Goal: Find specific page/section: Find specific page/section

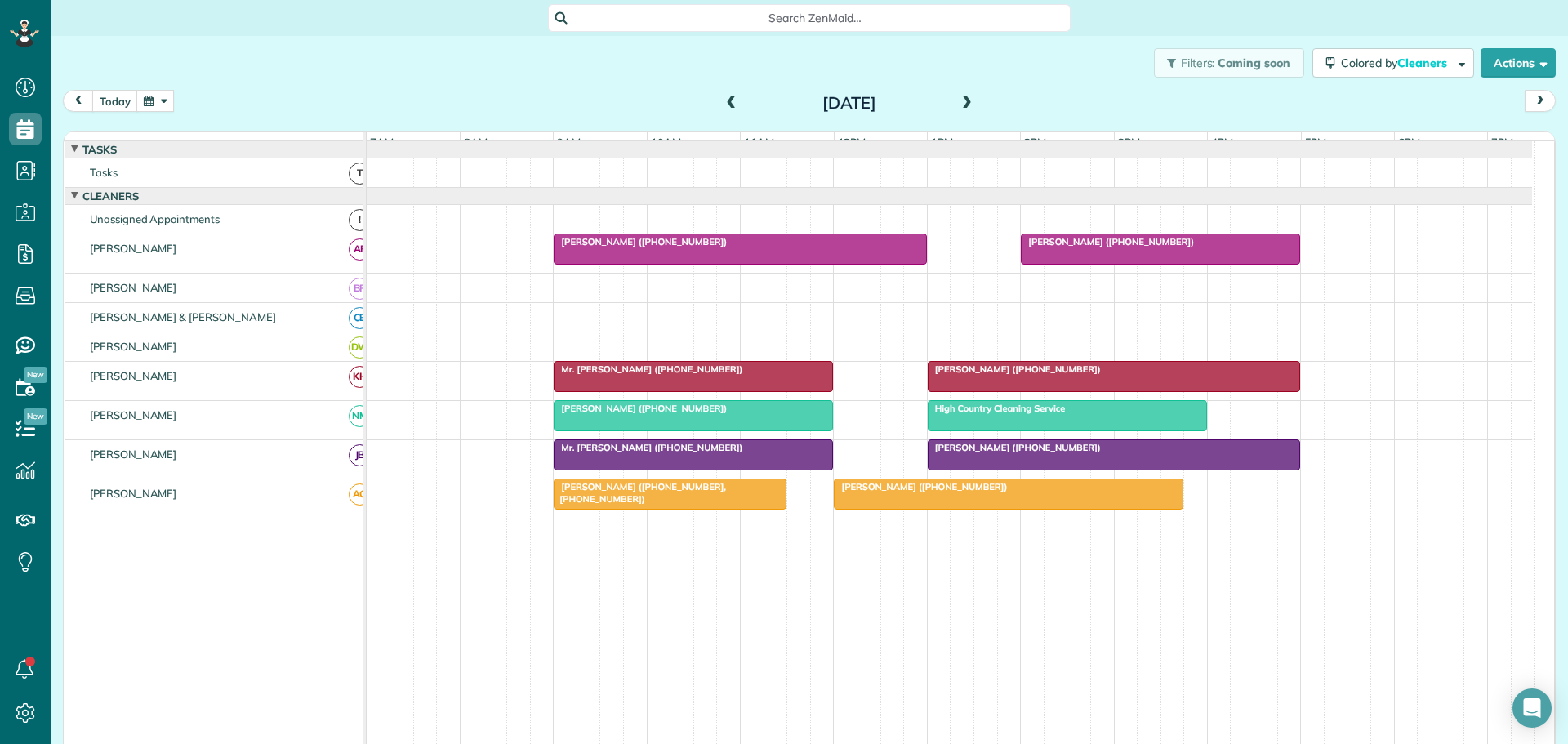
scroll to position [25, 0]
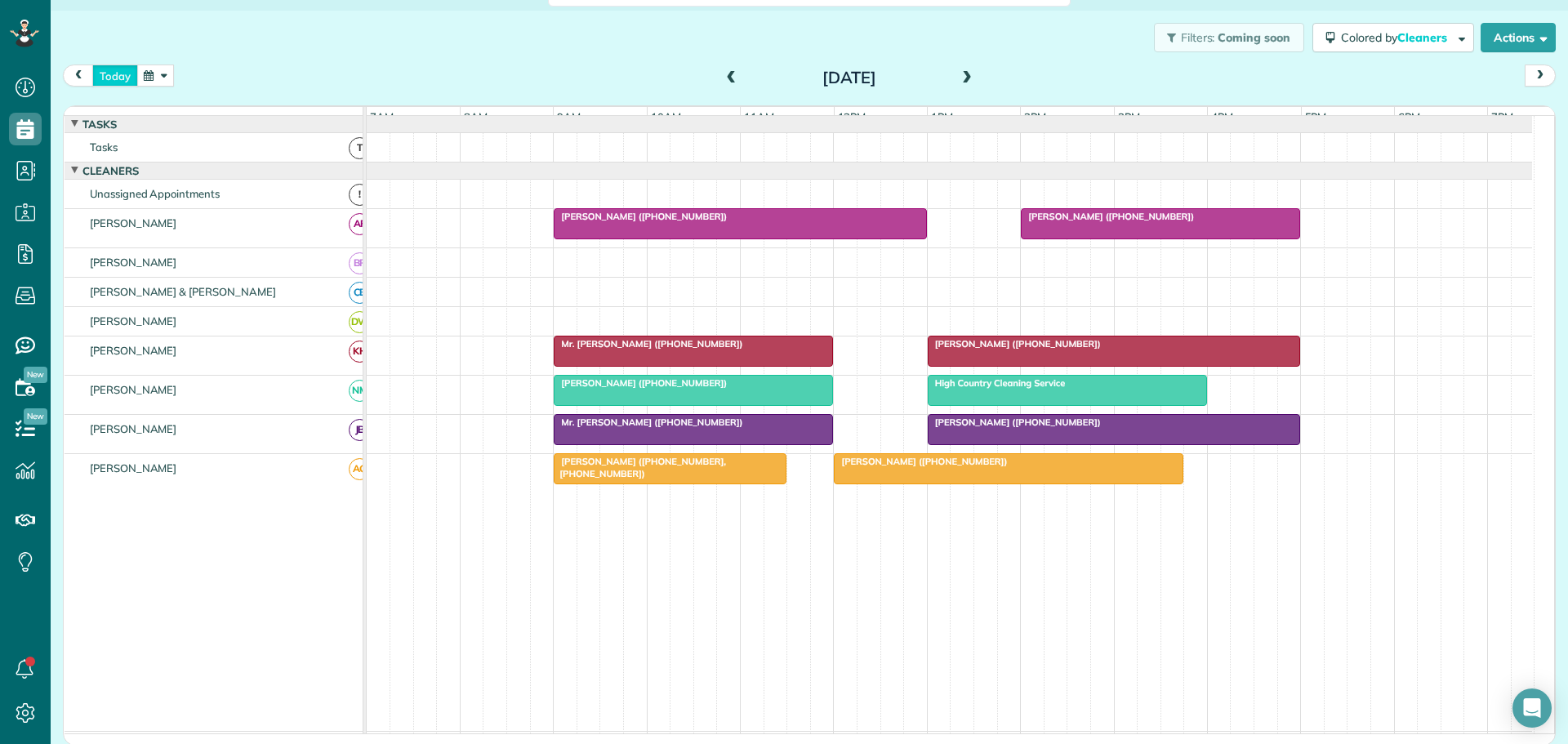
click at [107, 78] on button "today" at bounding box center [115, 75] width 46 height 22
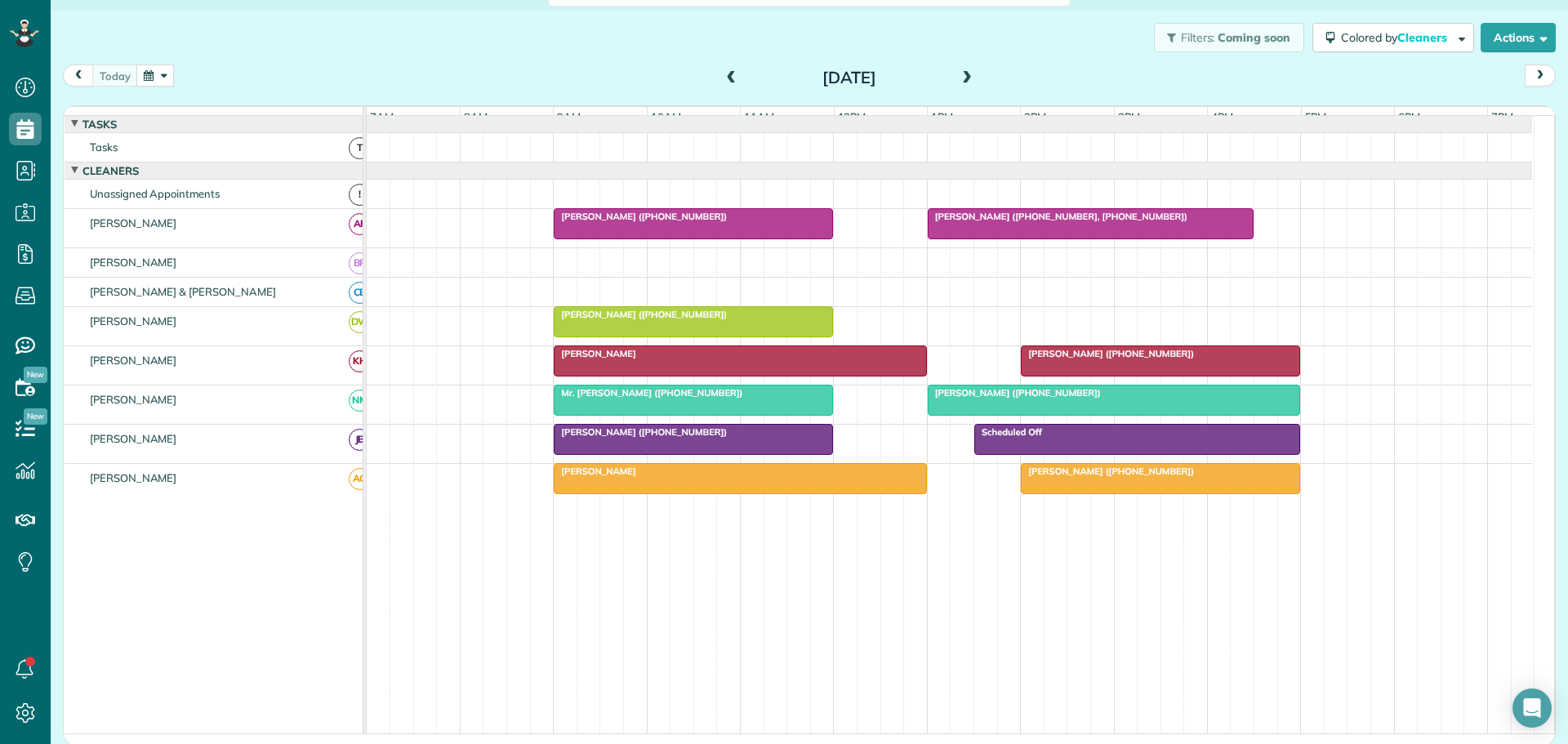
click at [958, 78] on span at bounding box center [966, 79] width 18 height 15
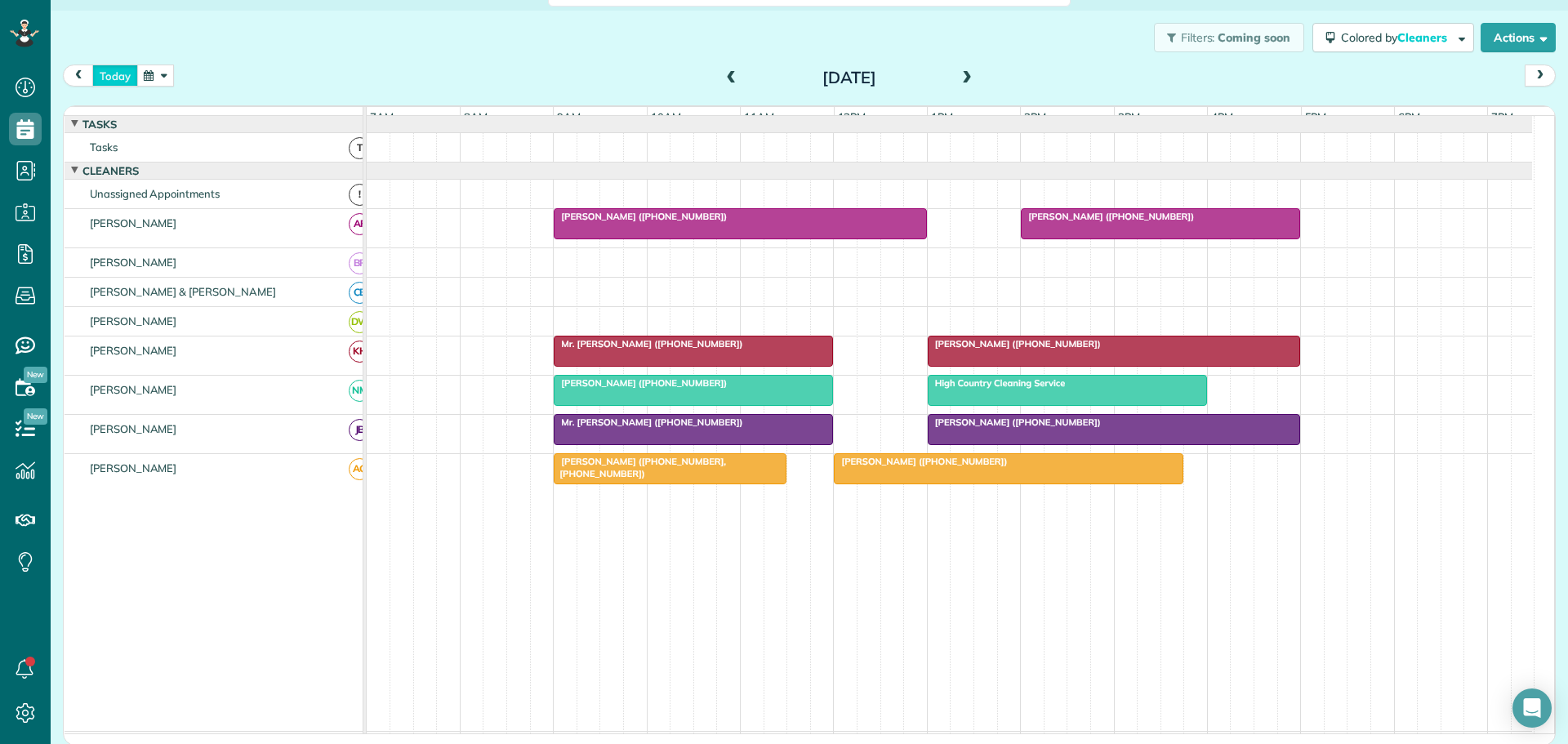
click at [111, 79] on button "today" at bounding box center [115, 75] width 46 height 22
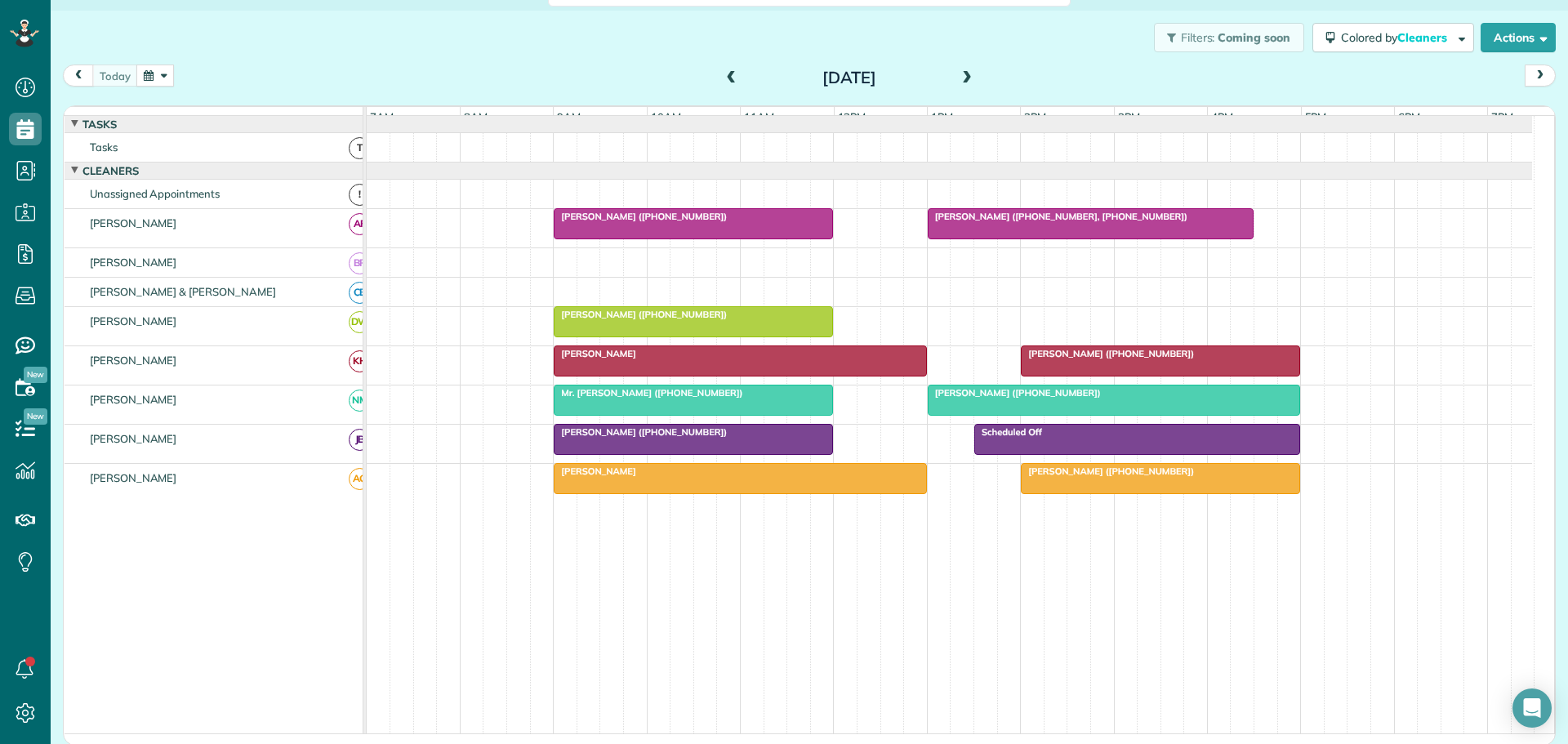
click at [964, 74] on span at bounding box center [966, 79] width 18 height 15
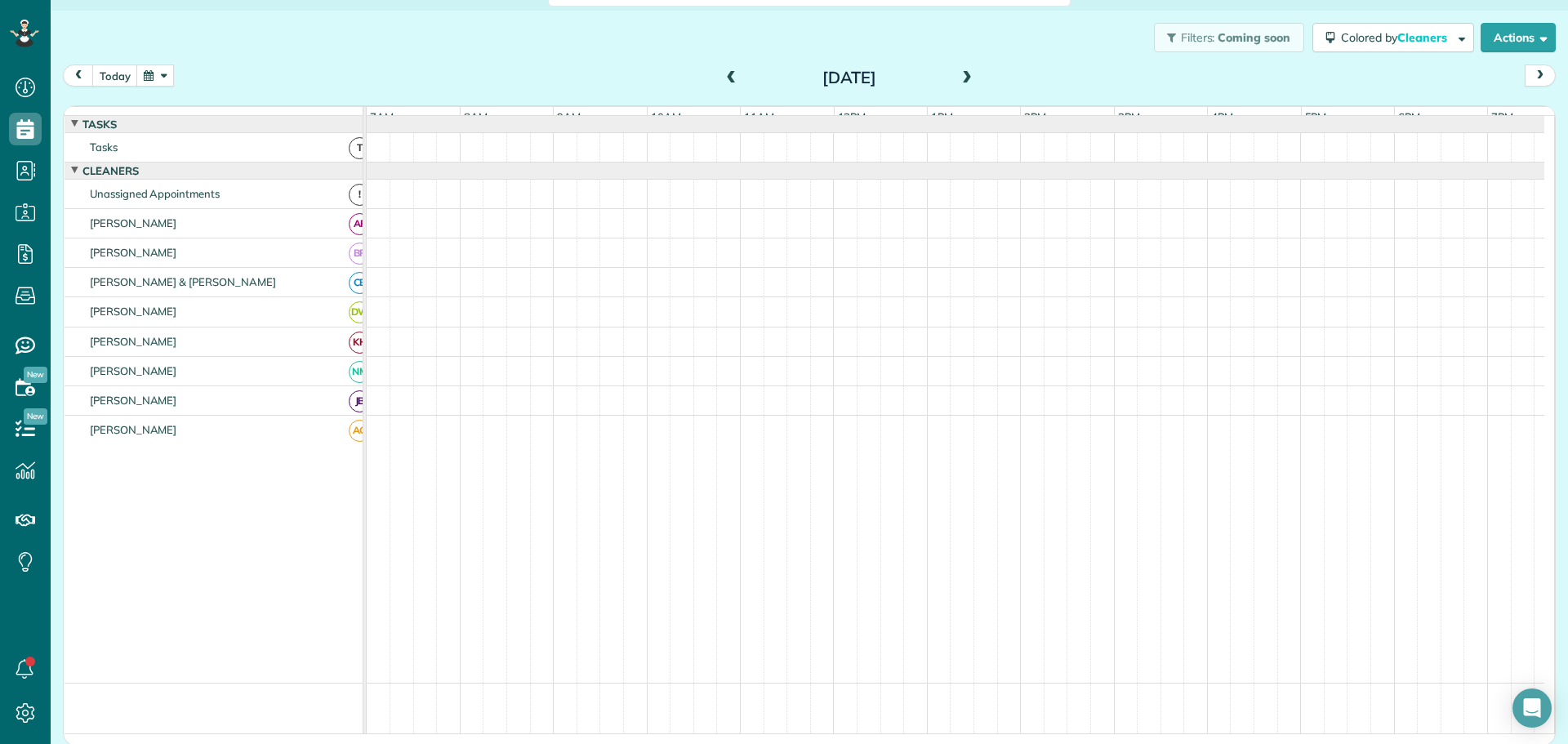
click at [964, 74] on span at bounding box center [966, 79] width 18 height 15
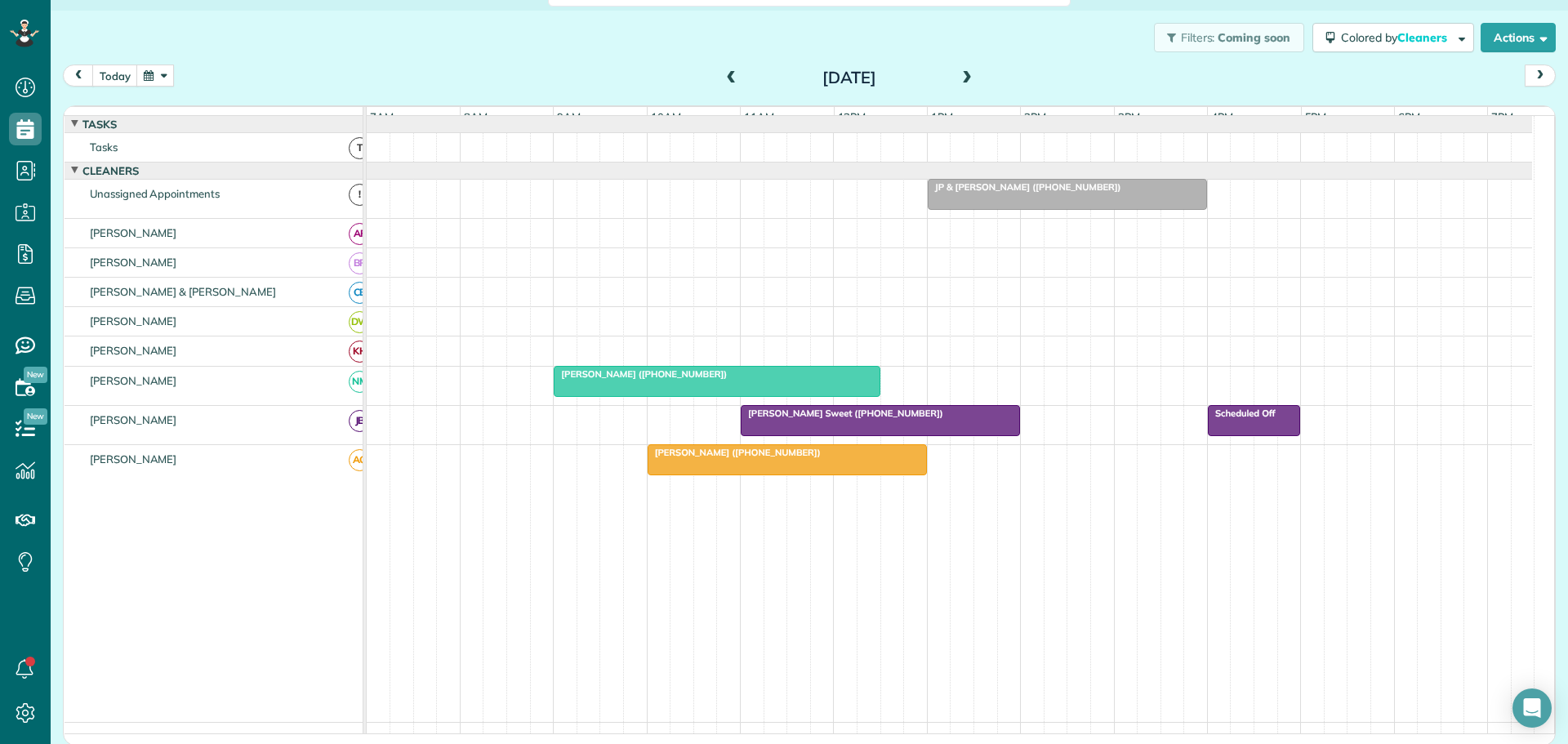
click at [964, 74] on span at bounding box center [966, 79] width 18 height 15
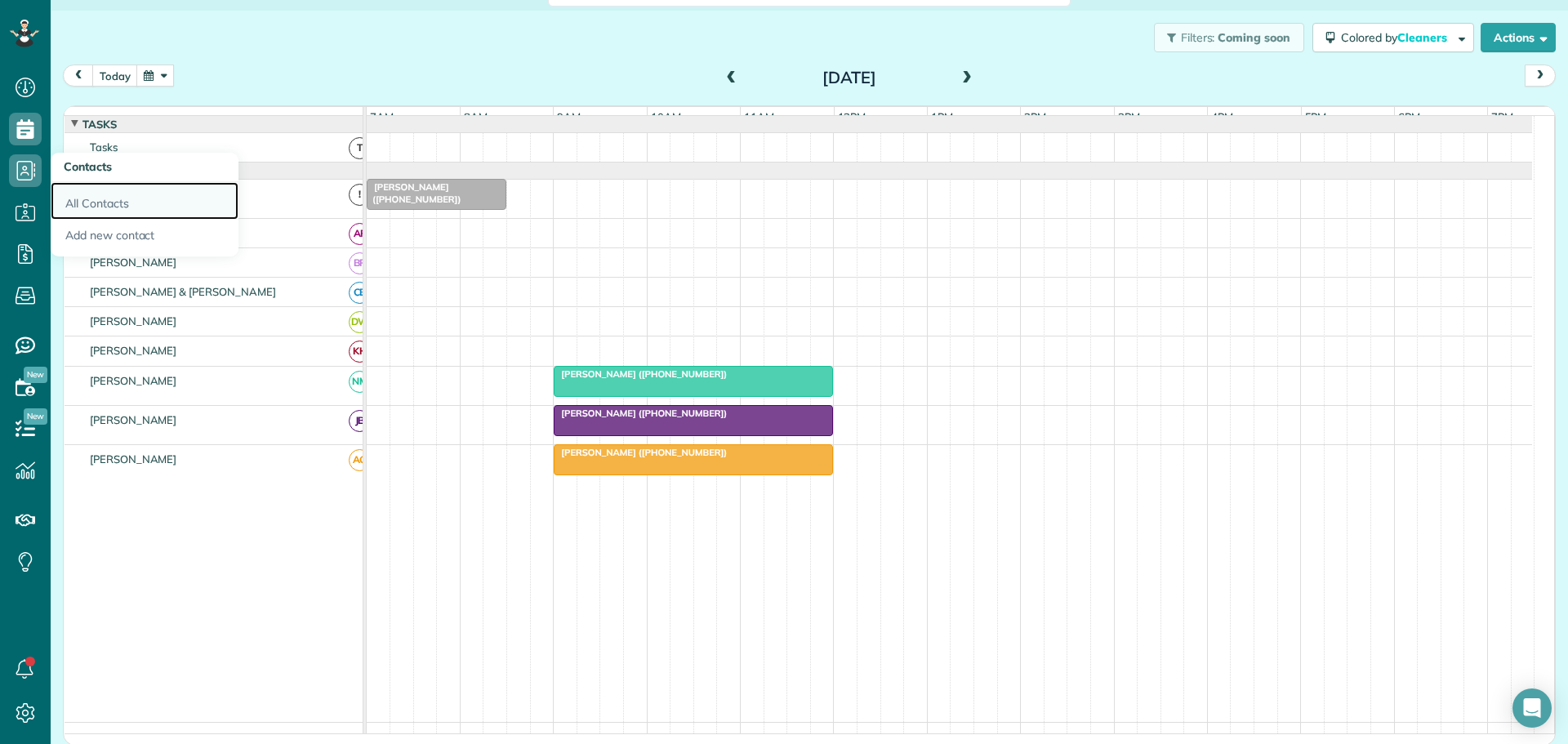
click at [106, 202] on link "All Contacts" at bounding box center [145, 201] width 188 height 38
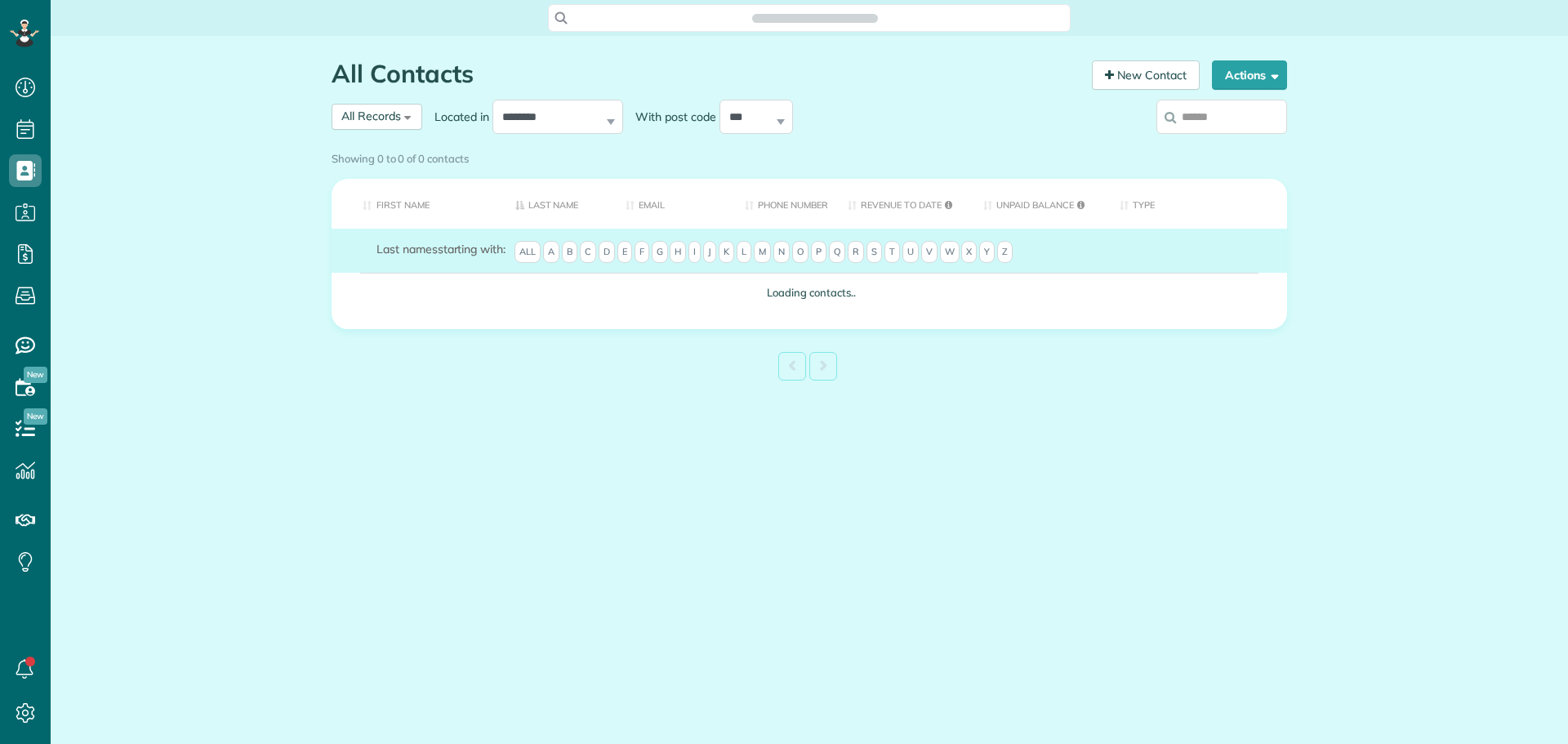
scroll to position [8, 8]
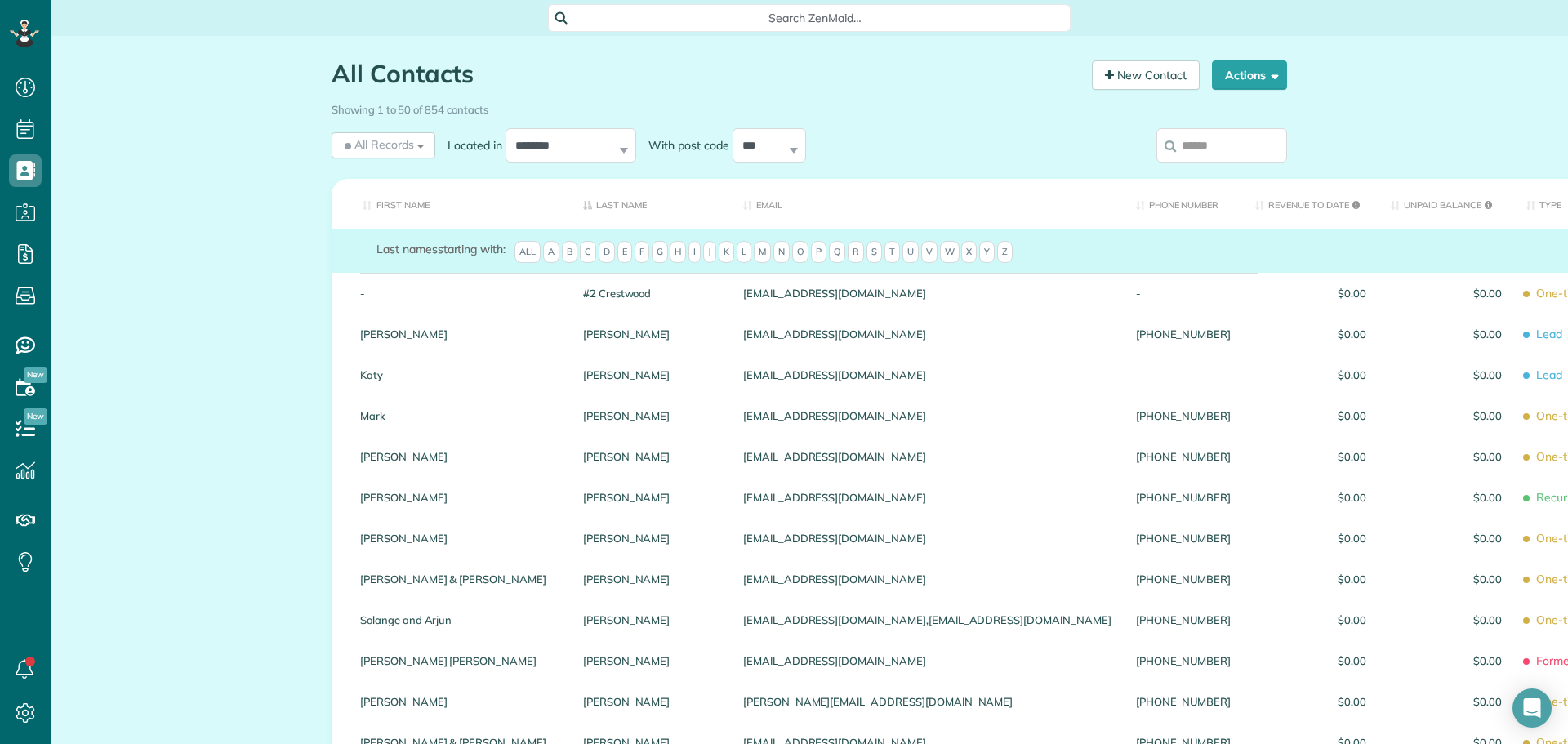
click at [1203, 149] on input "search" at bounding box center [1221, 145] width 131 height 34
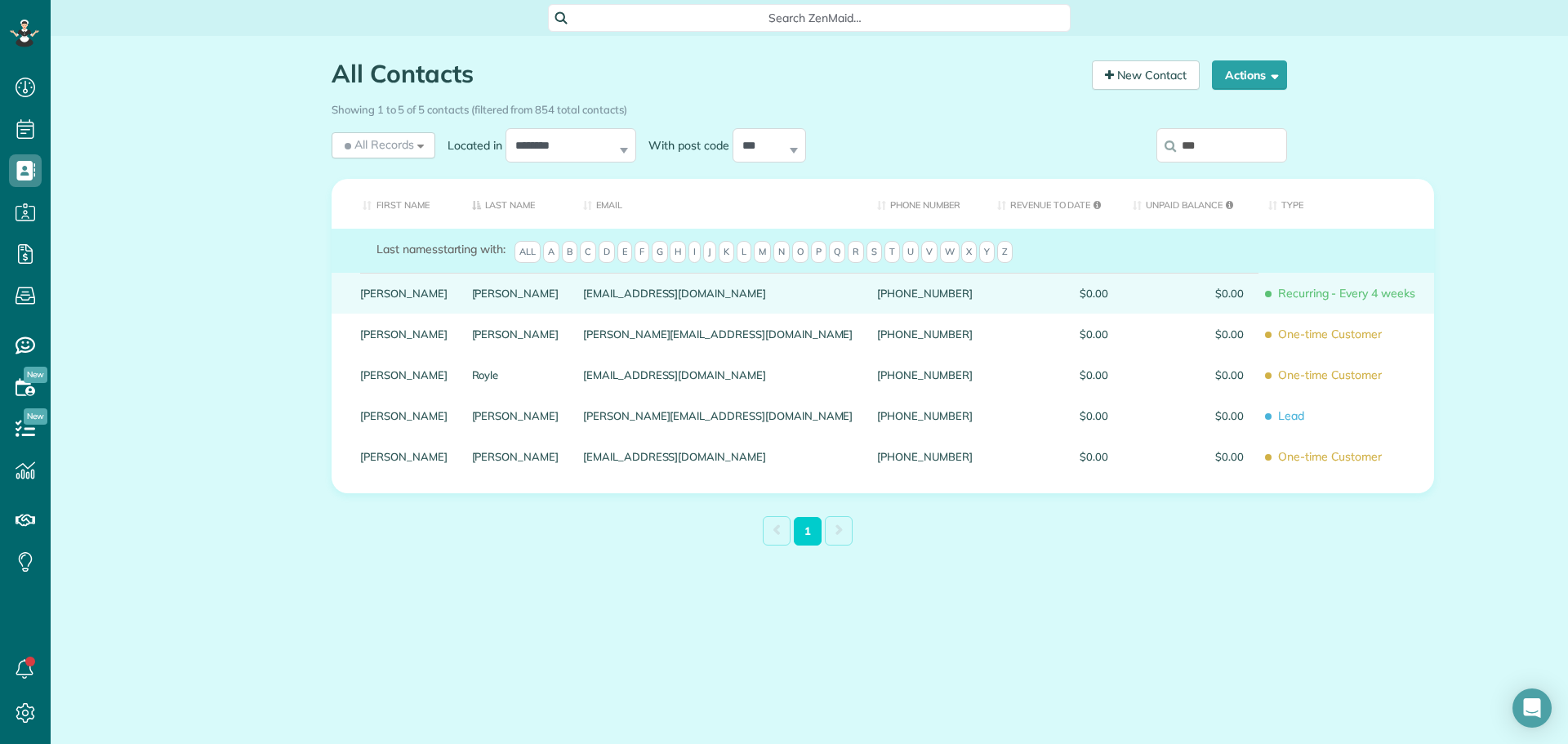
type input "***"
click at [369, 299] on link "[PERSON_NAME]" at bounding box center [403, 293] width 87 height 11
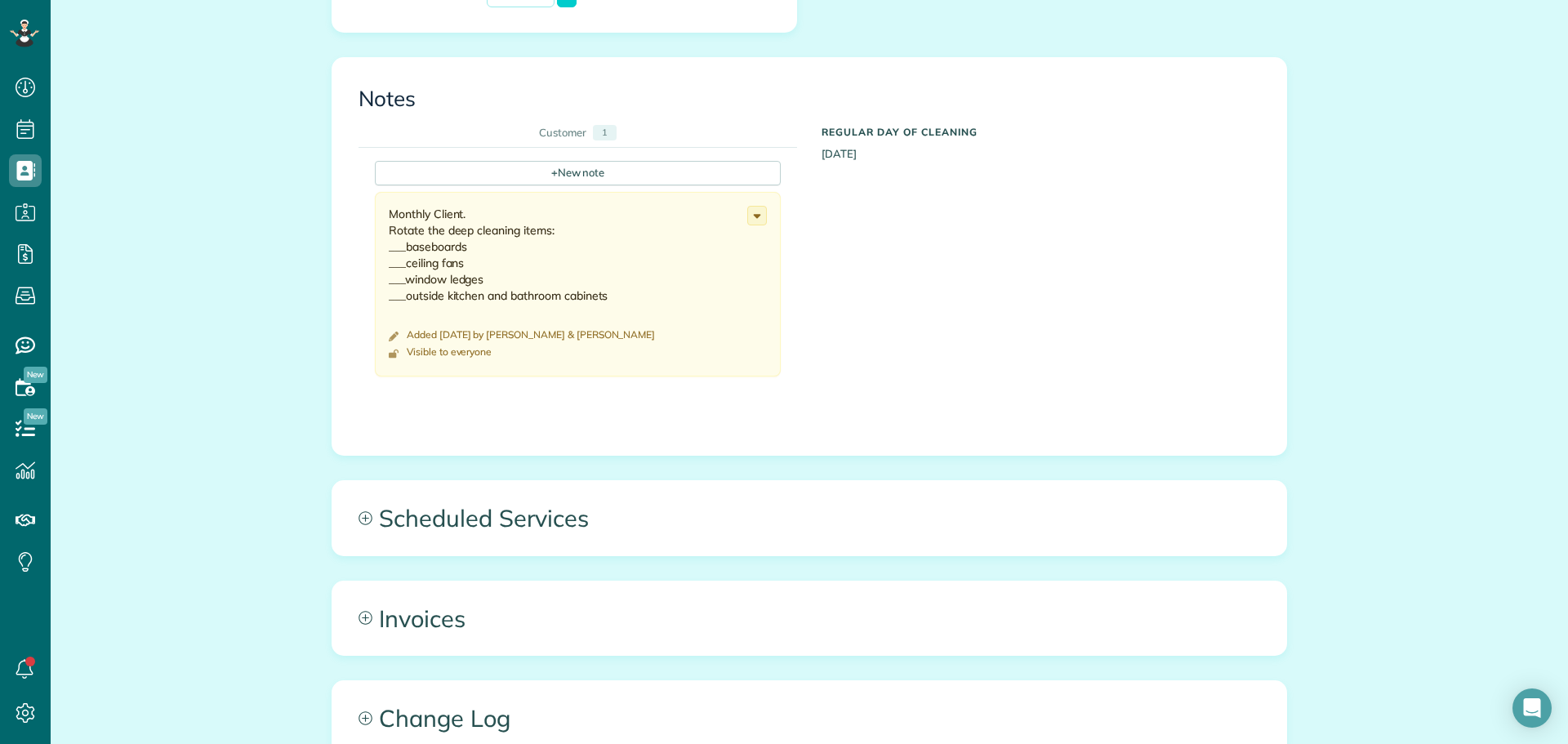
scroll to position [736, 0]
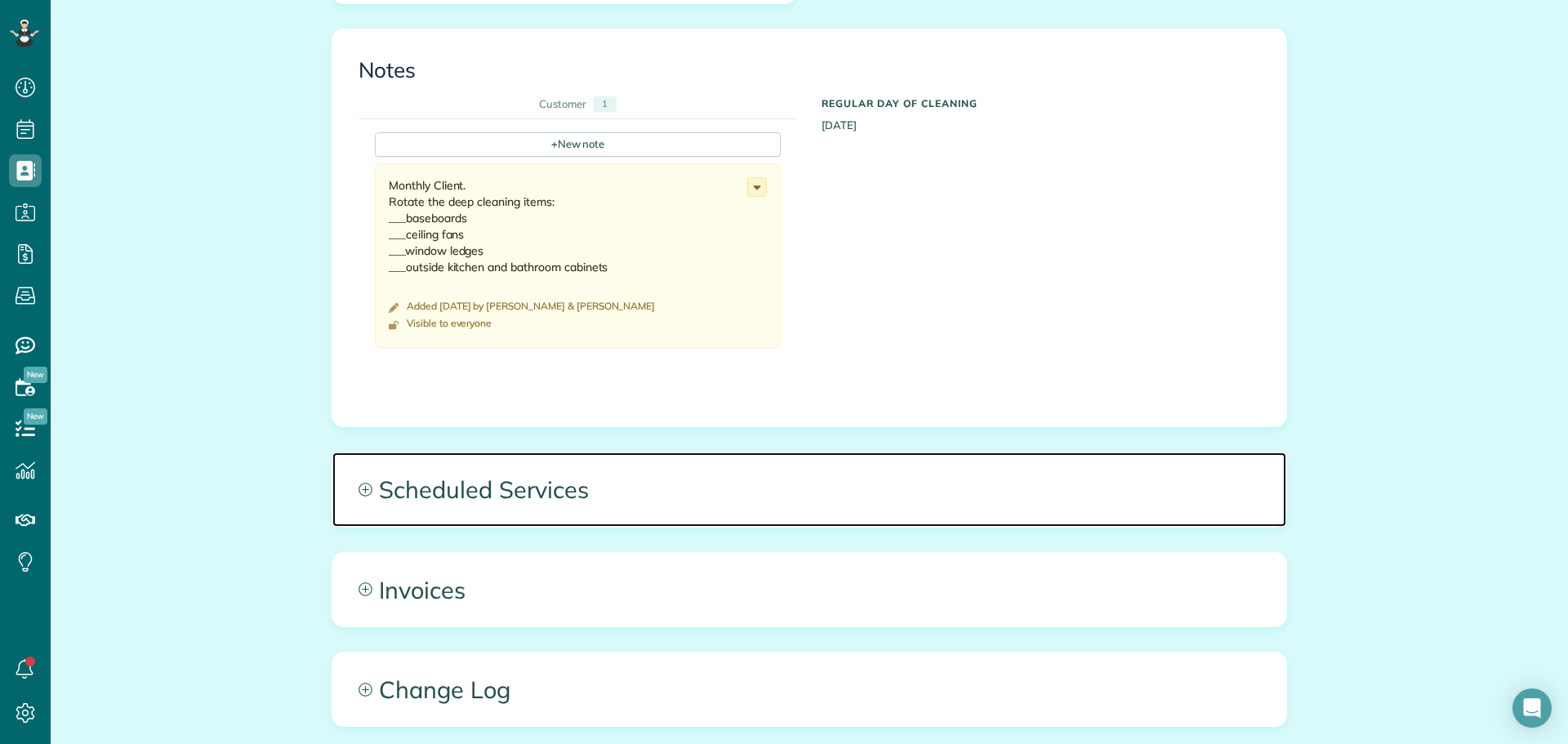
click at [525, 489] on span "Scheduled Services" at bounding box center [809, 489] width 954 height 73
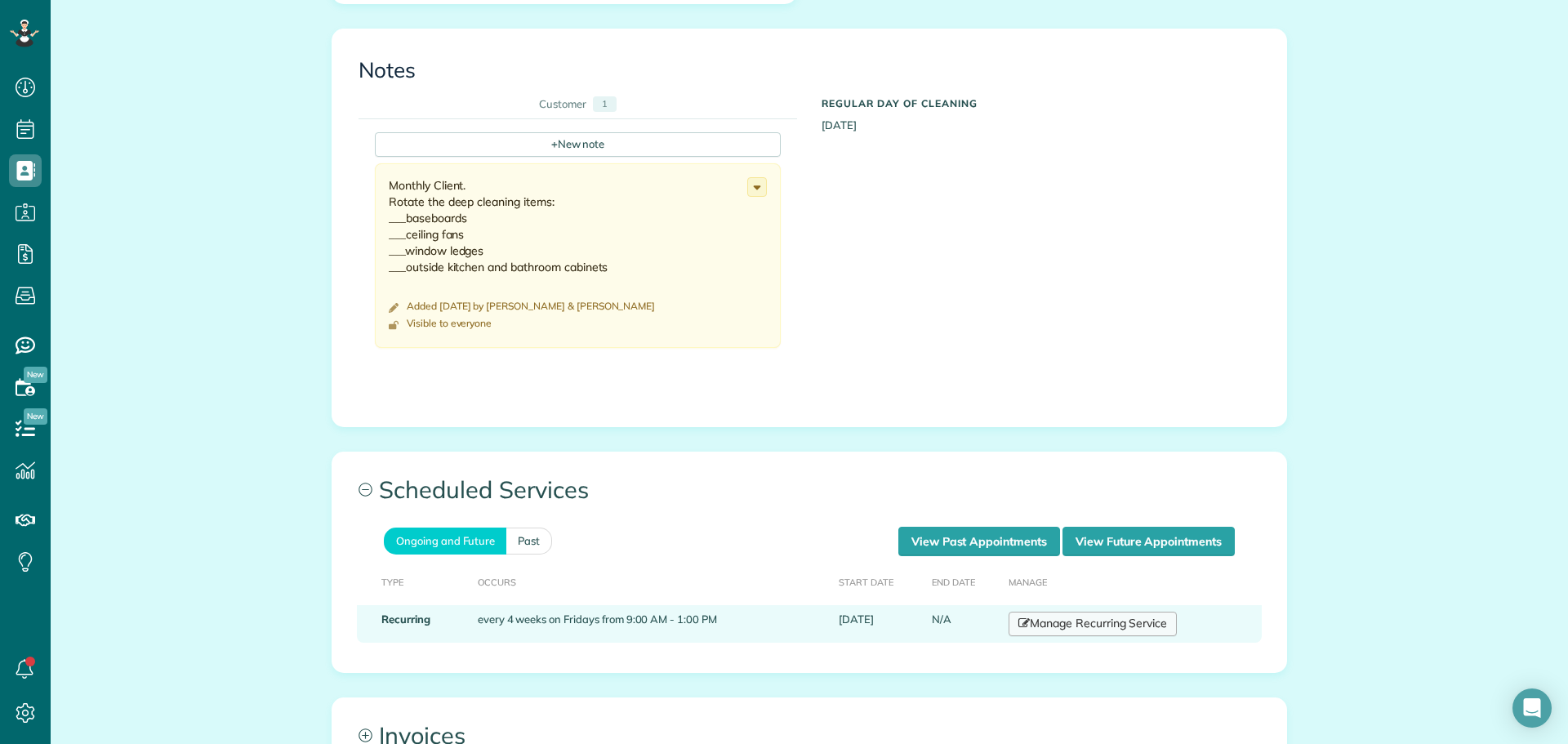
click at [1089, 625] on link "Manage Recurring Service" at bounding box center [1092, 625] width 168 height 24
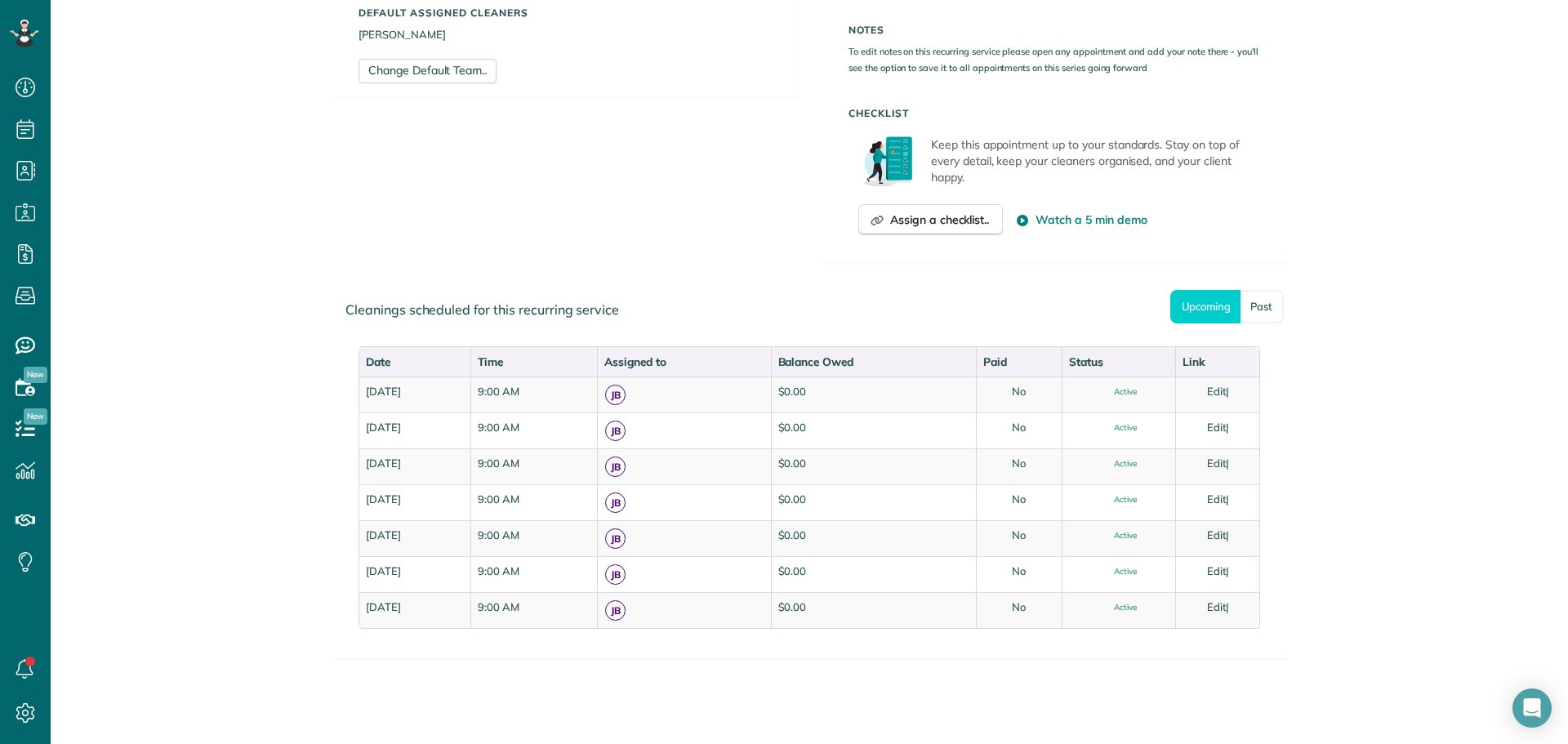
scroll to position [572, 0]
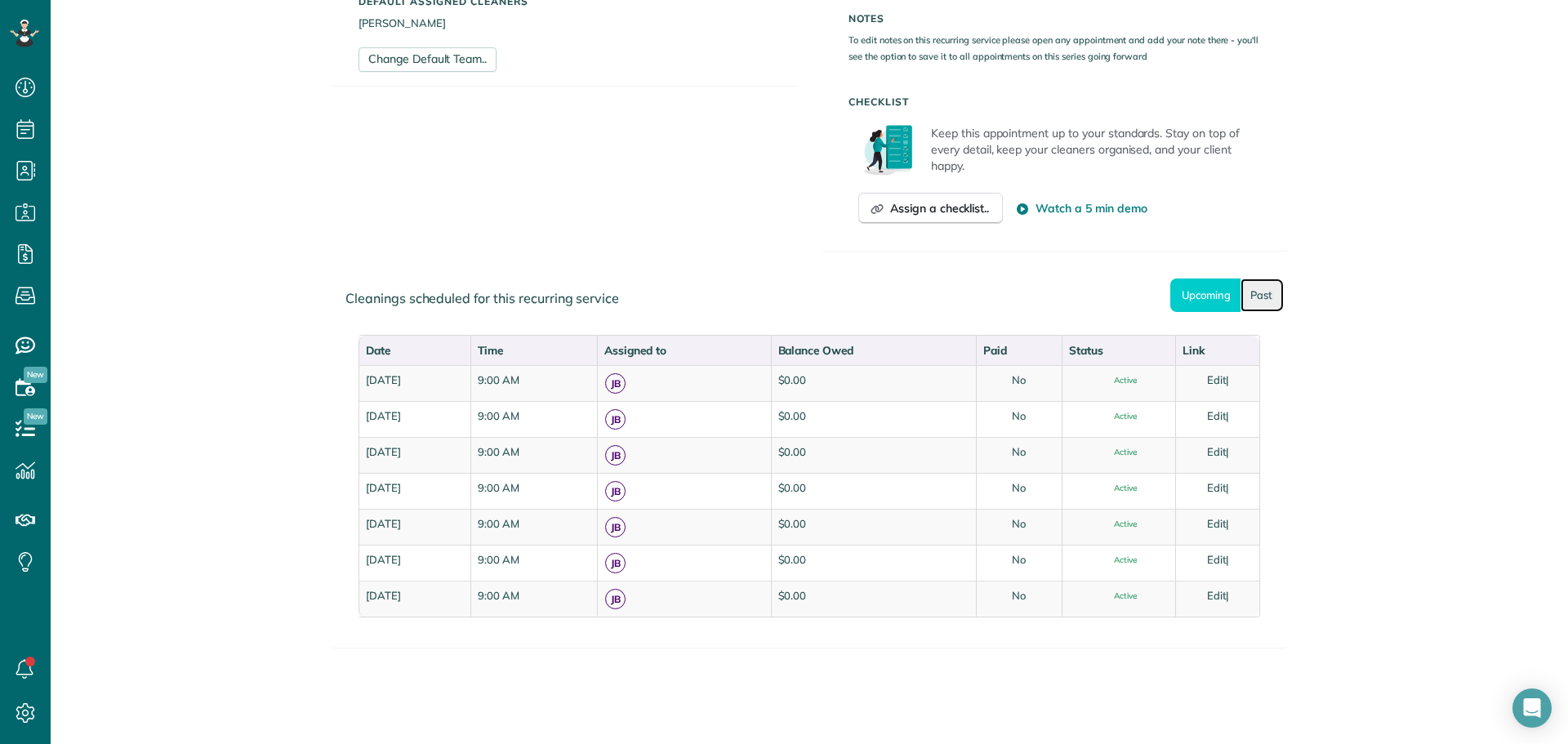
click at [1264, 295] on link "Past" at bounding box center [1262, 295] width 43 height 34
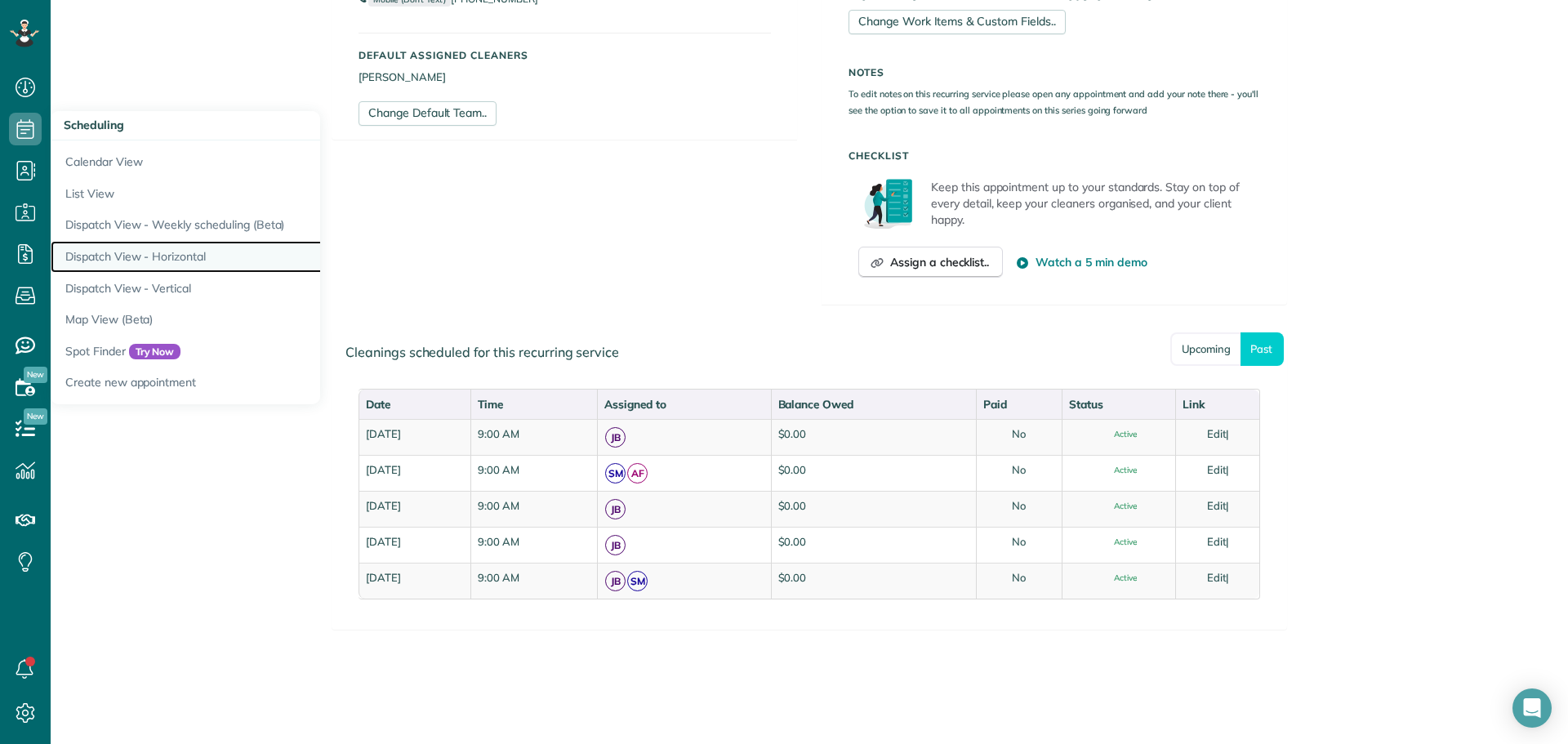
click at [123, 251] on link "Dispatch View - Horizontal" at bounding box center [255, 257] width 408 height 32
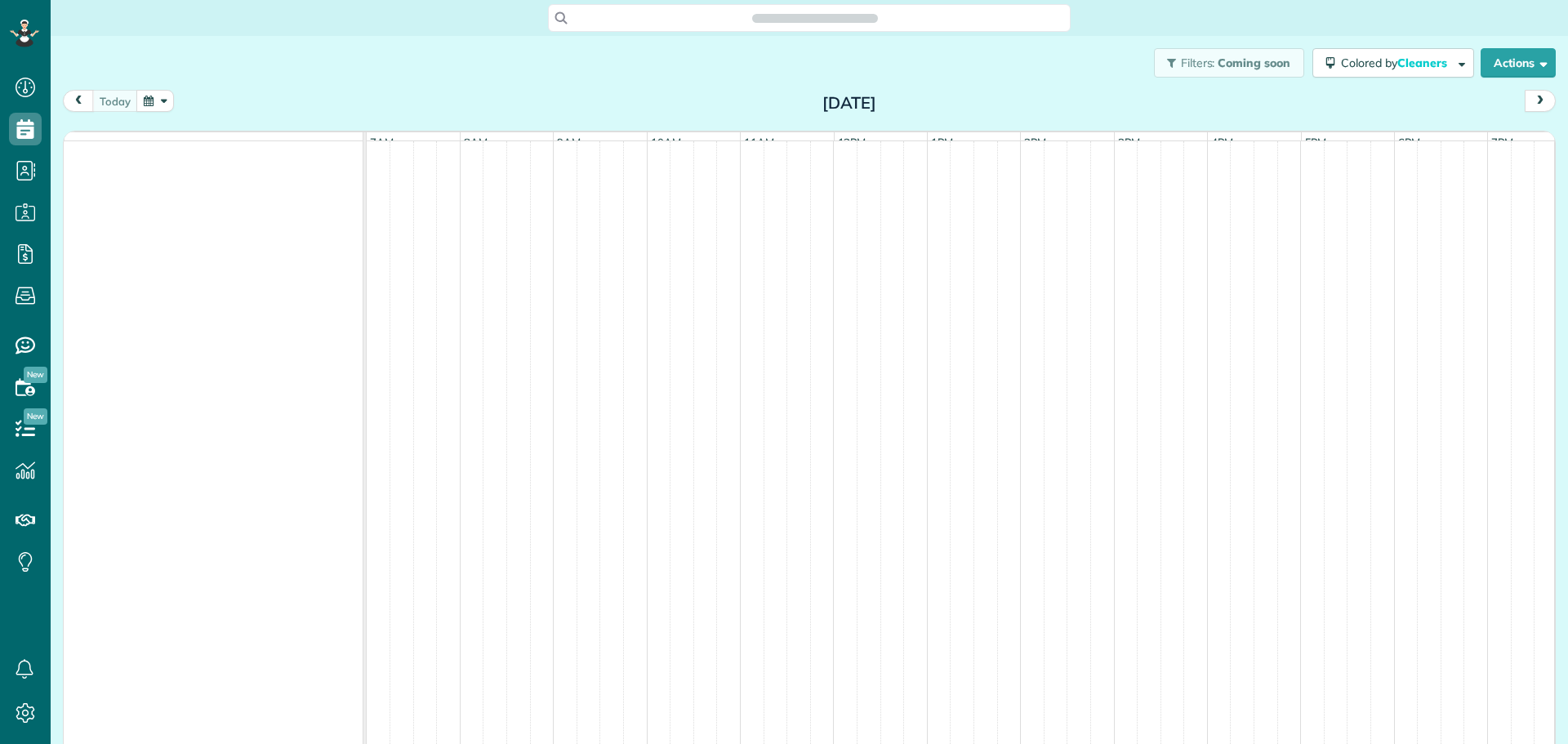
scroll to position [8, 8]
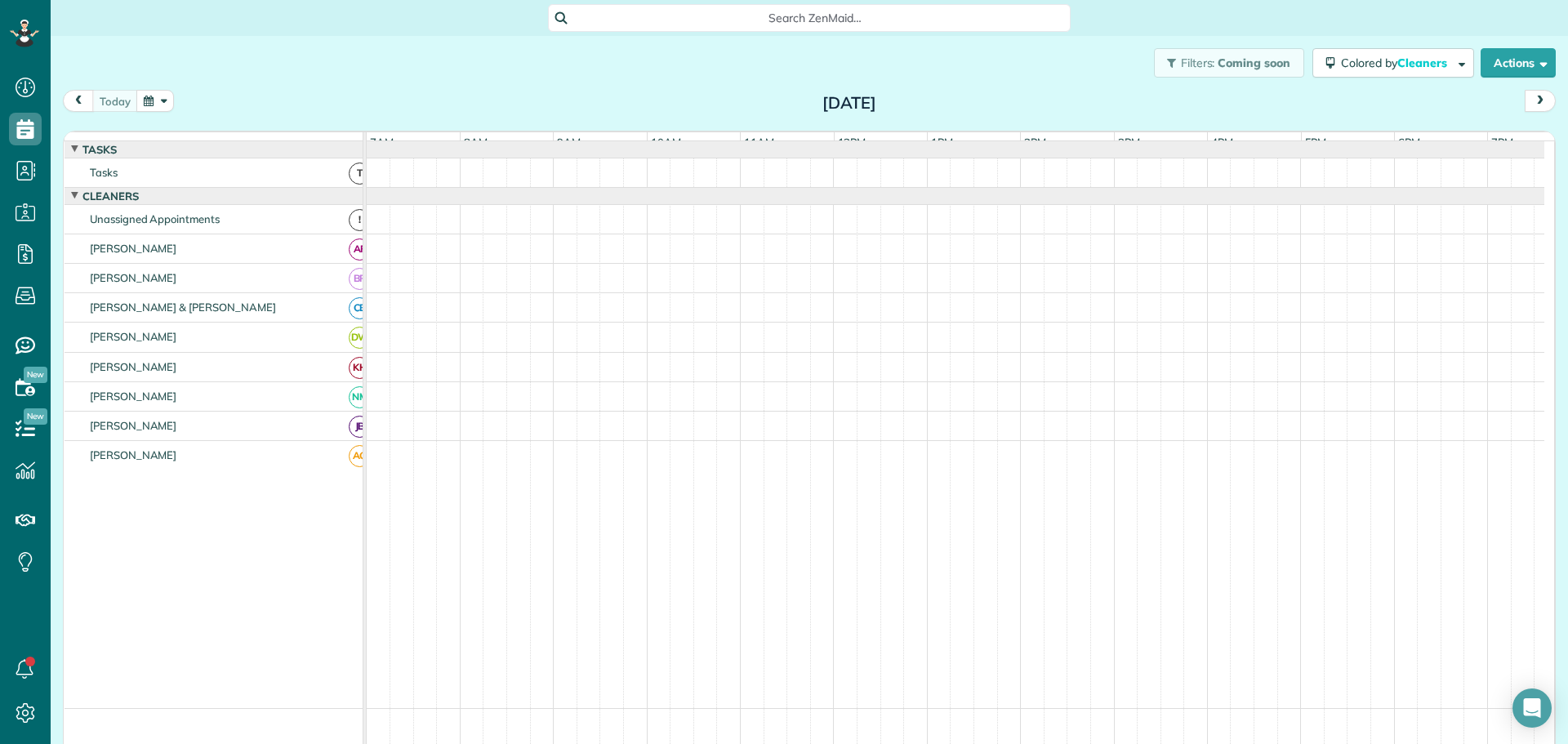
click at [165, 102] on button "button" at bounding box center [155, 101] width 38 height 22
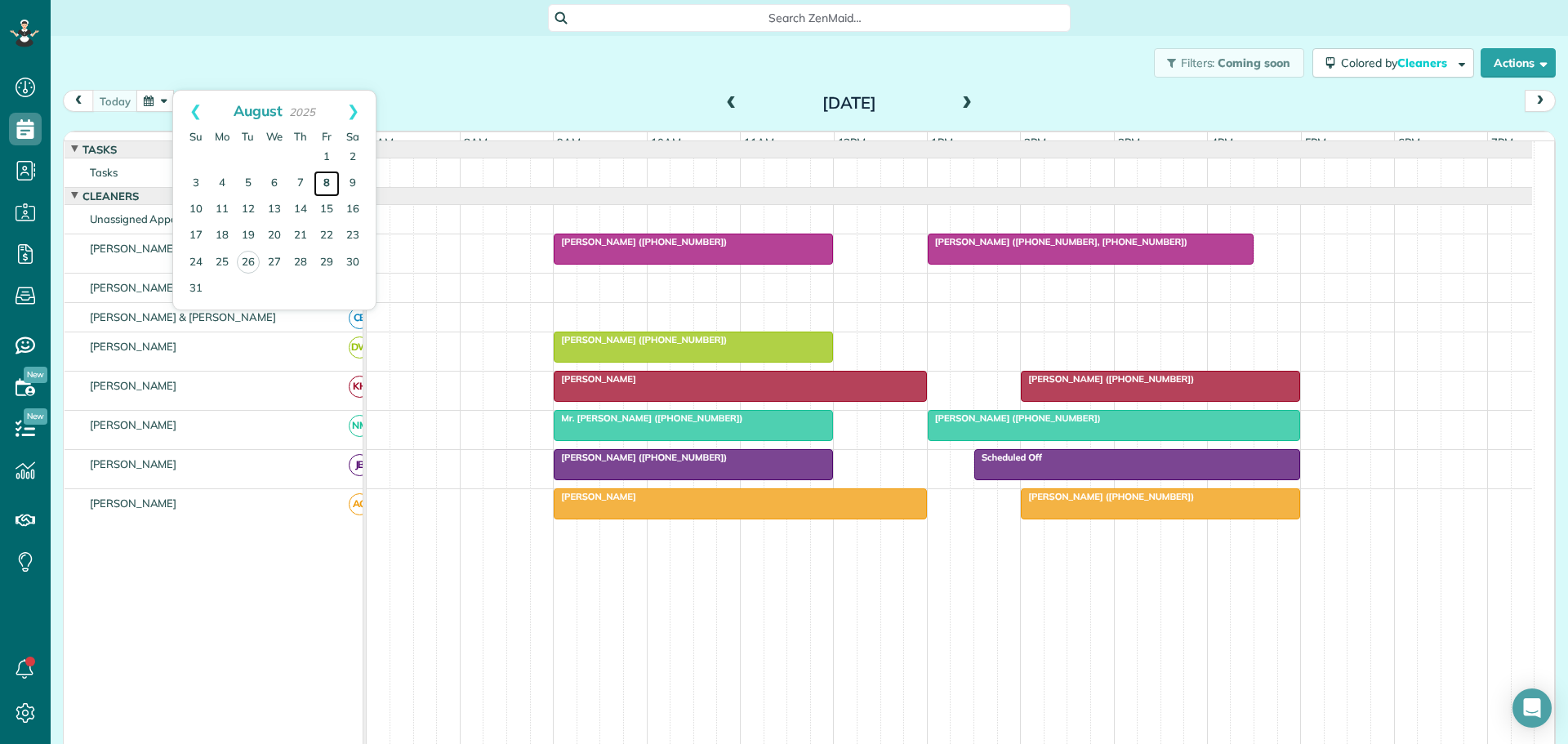
click at [325, 180] on link "8" at bounding box center [327, 184] width 26 height 26
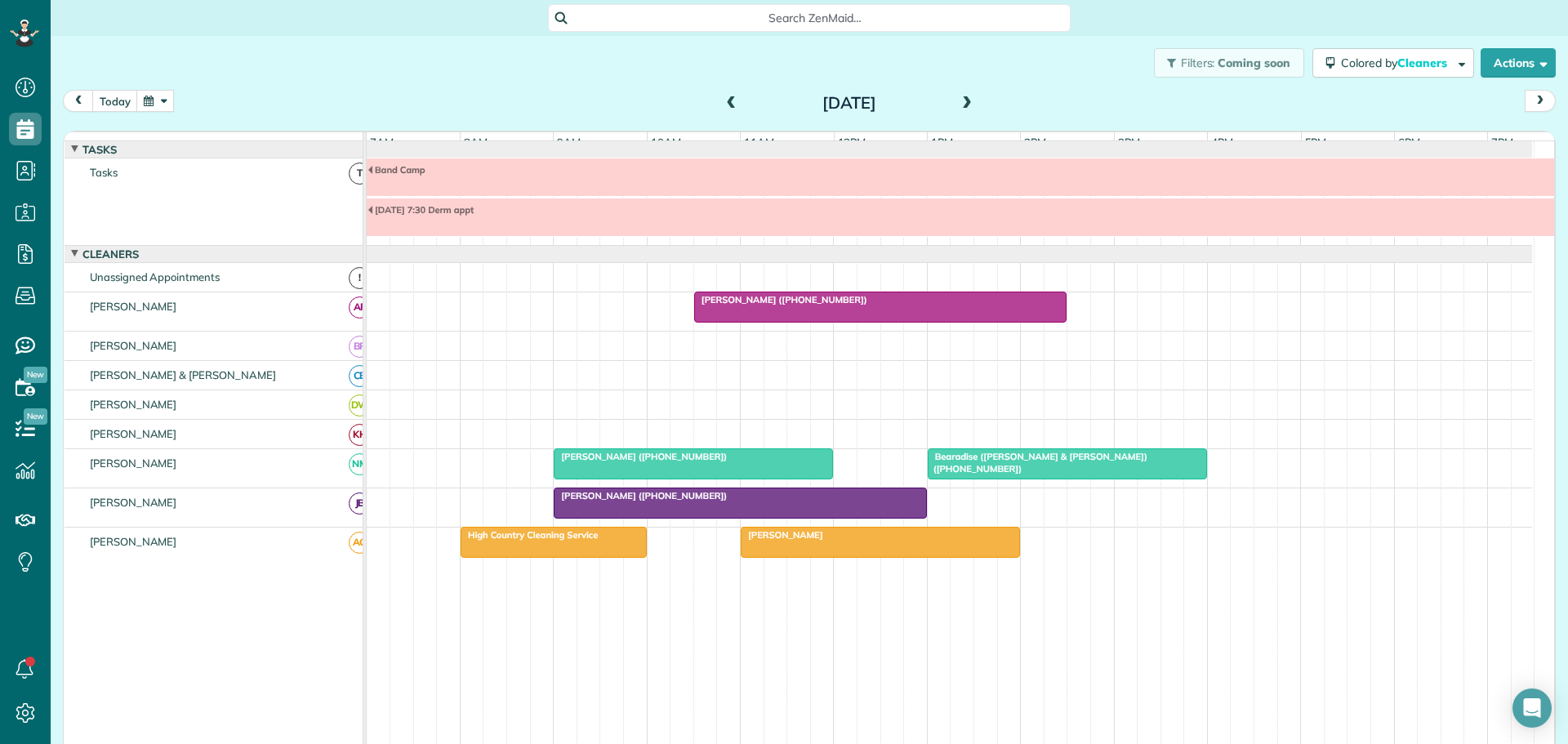
scroll to position [58, 0]
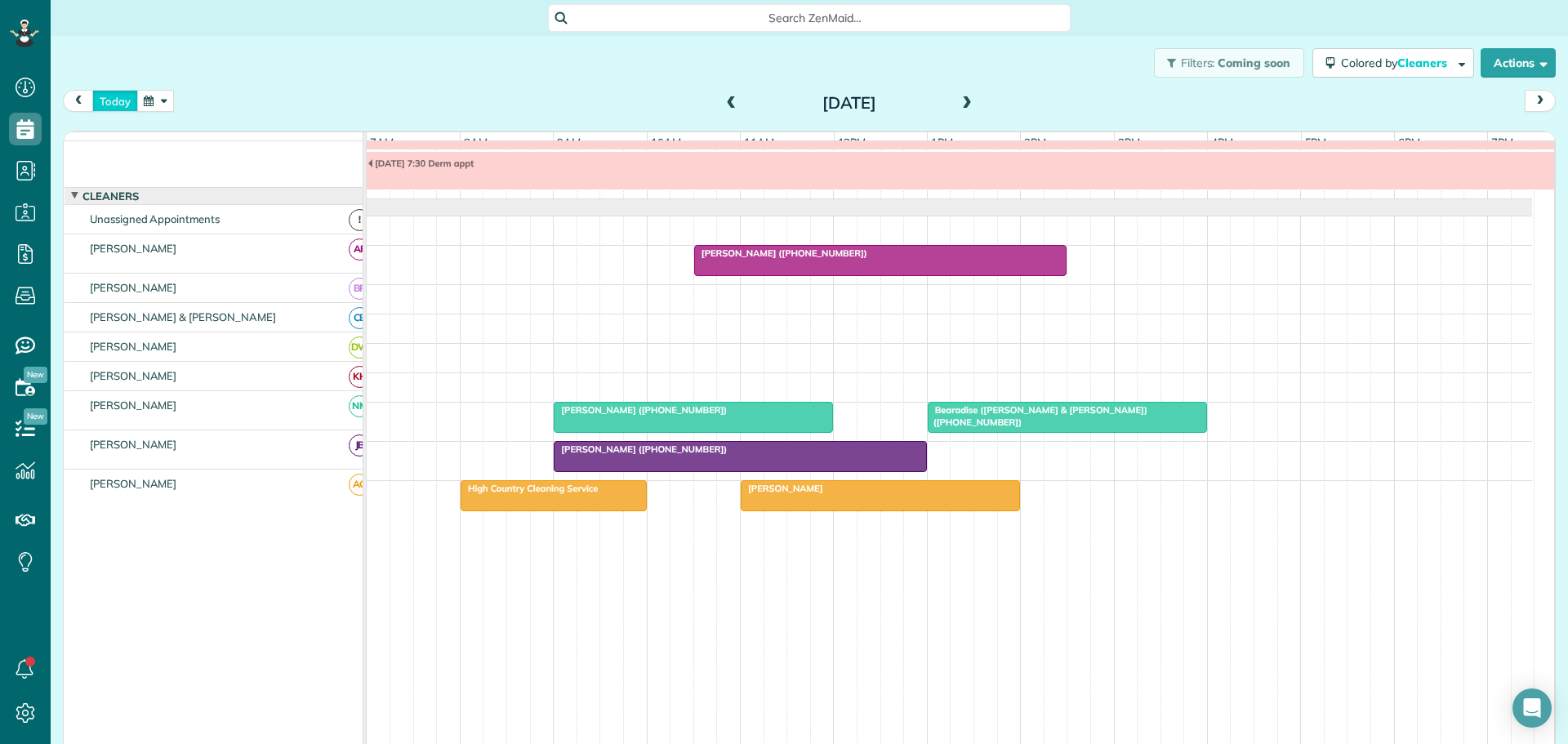
click at [114, 103] on button "today" at bounding box center [115, 101] width 46 height 22
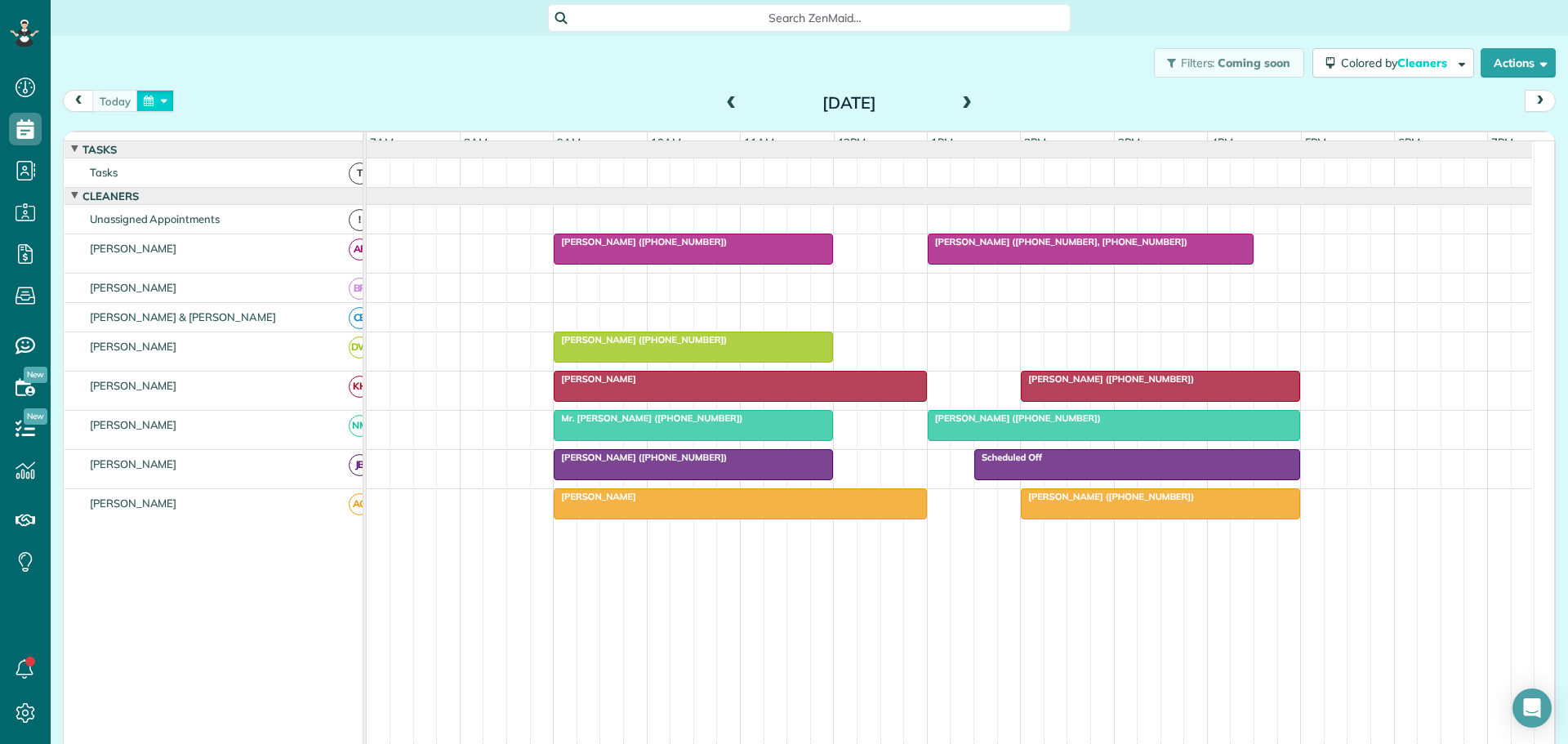
click at [169, 95] on button "button" at bounding box center [155, 101] width 38 height 22
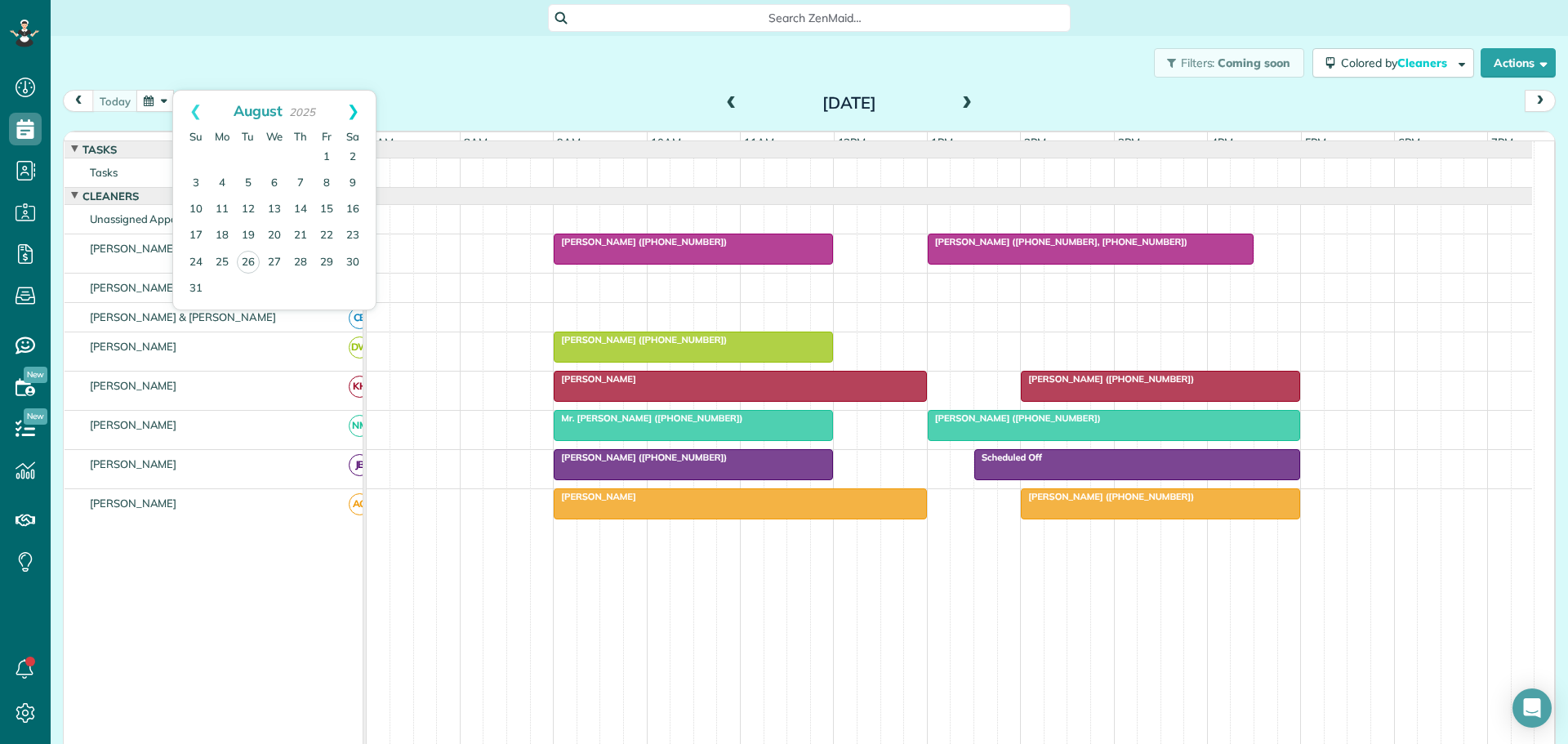
click at [355, 112] on link "Next" at bounding box center [353, 110] width 45 height 40
click at [325, 153] on link "5" at bounding box center [327, 158] width 26 height 26
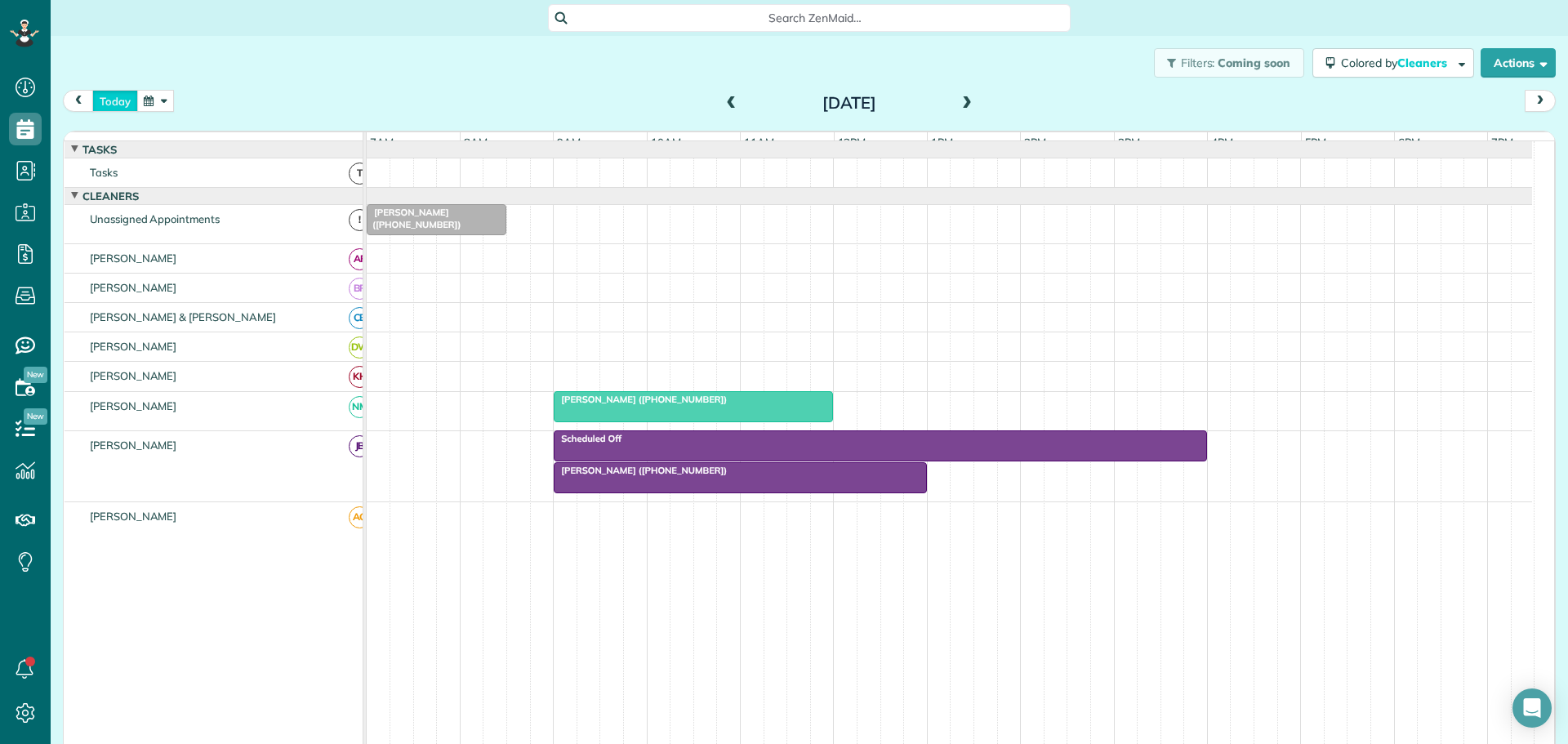
click at [108, 103] on button "today" at bounding box center [115, 101] width 46 height 22
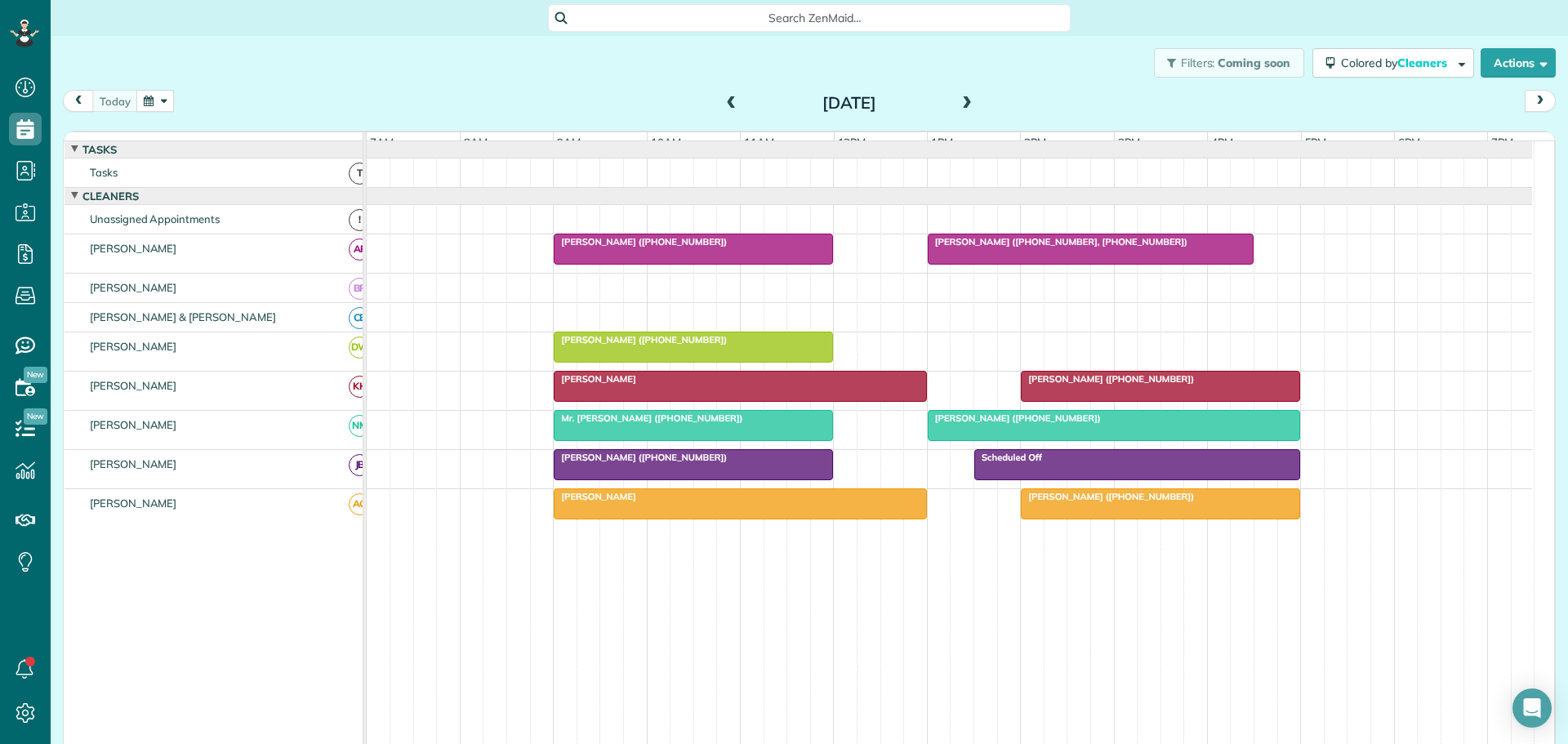
click at [164, 97] on button "button" at bounding box center [155, 101] width 38 height 22
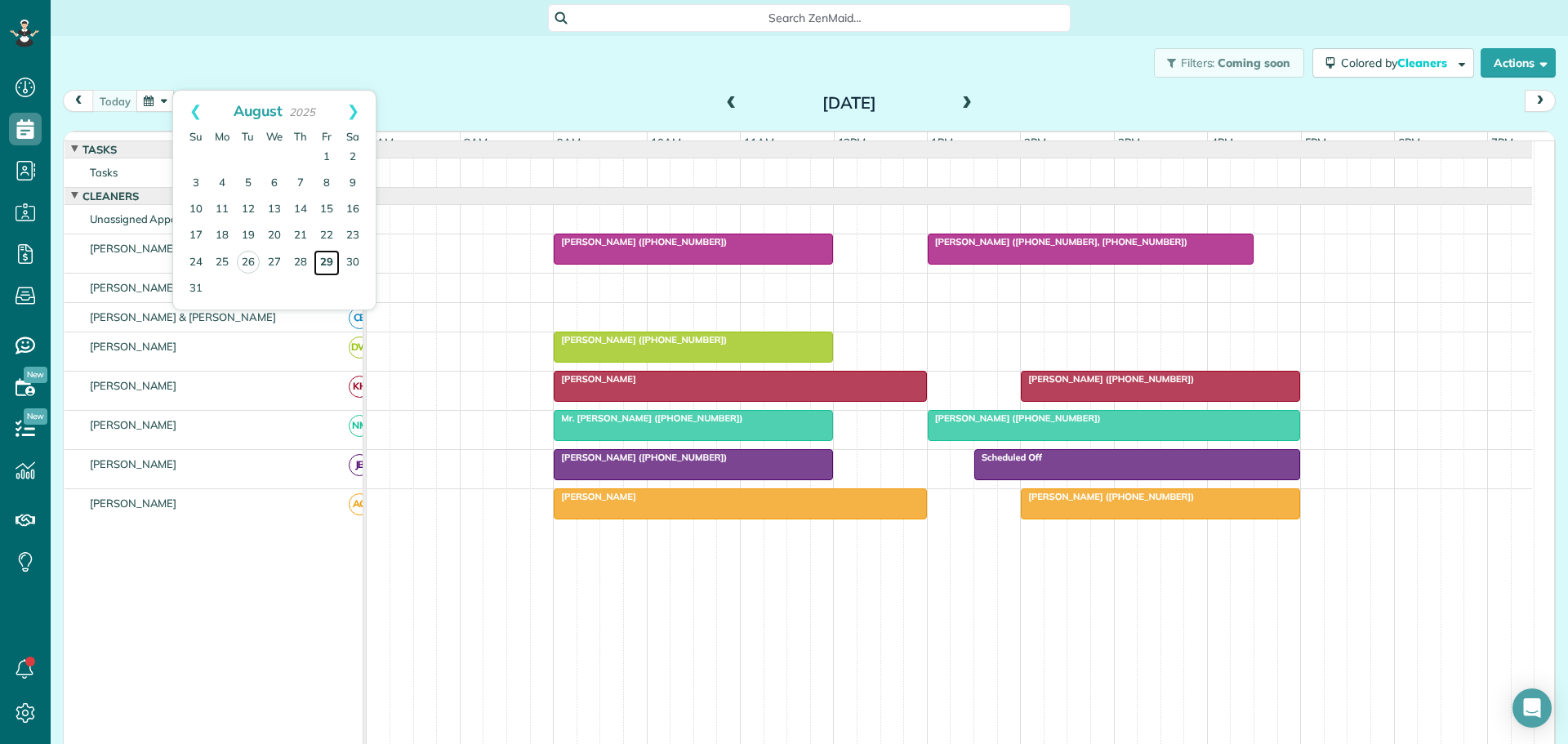
click at [321, 256] on link "29" at bounding box center [327, 263] width 26 height 26
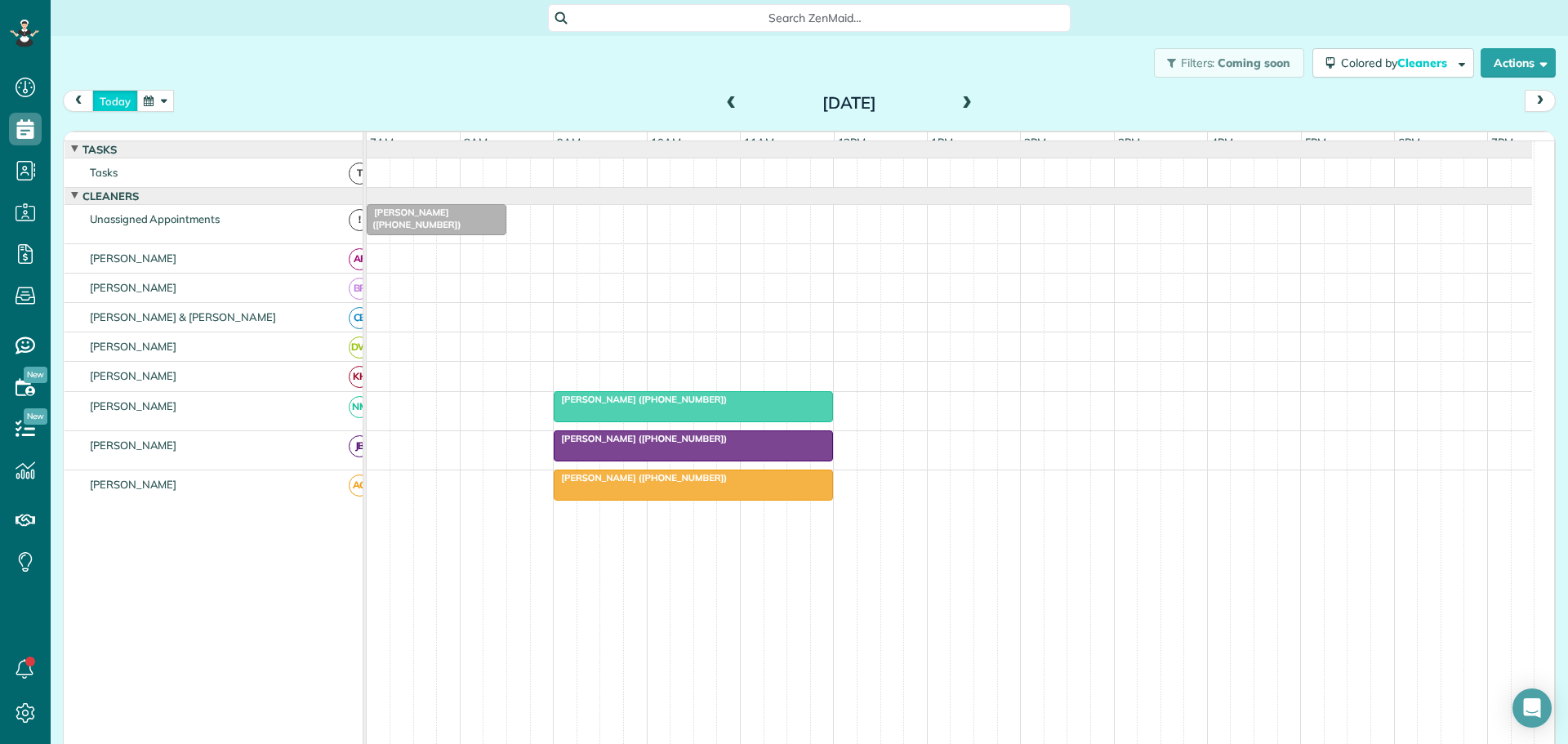
click at [109, 103] on button "today" at bounding box center [115, 101] width 46 height 22
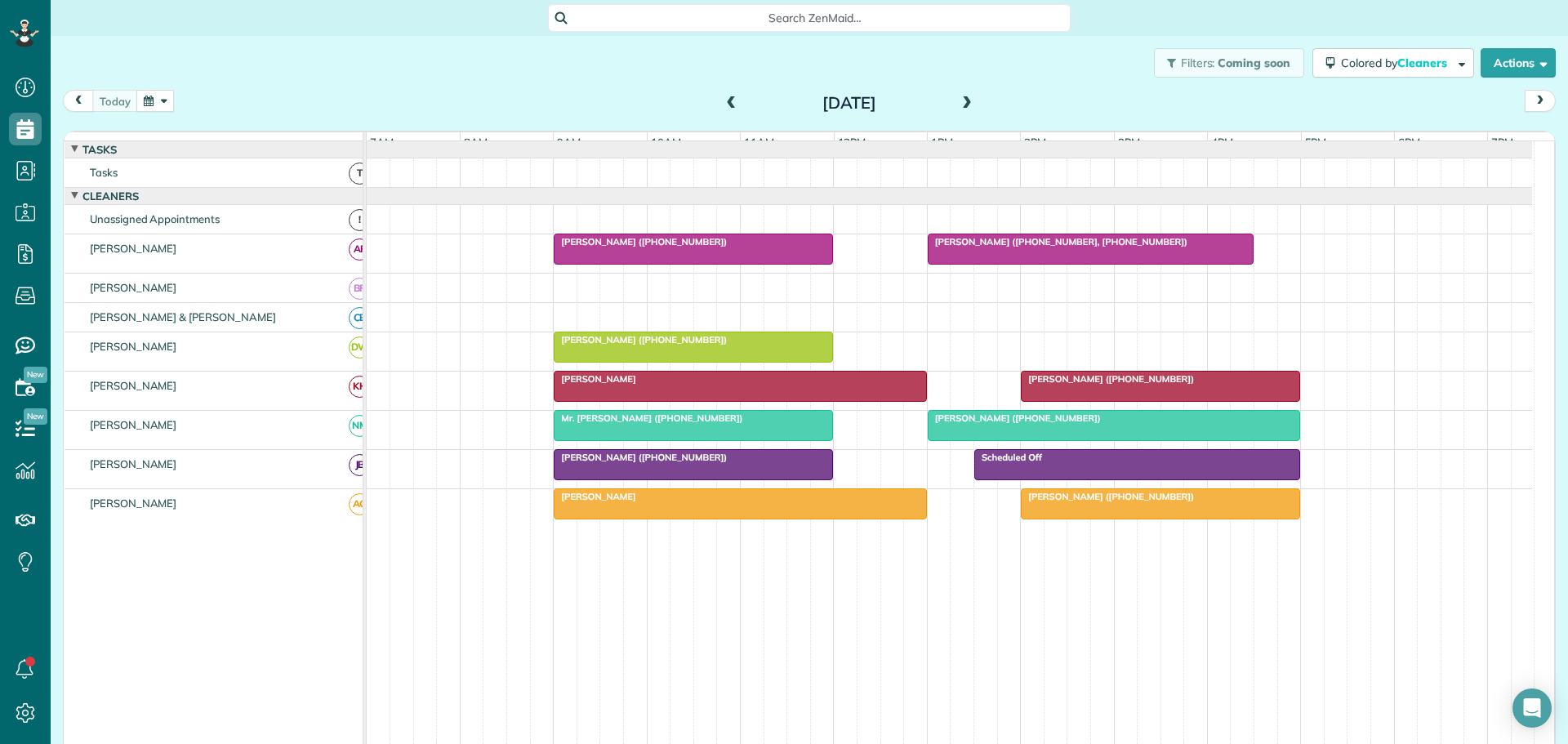
click at [1068, 502] on span "Liz Crawford (+12394042178)" at bounding box center [1107, 497] width 175 height 11
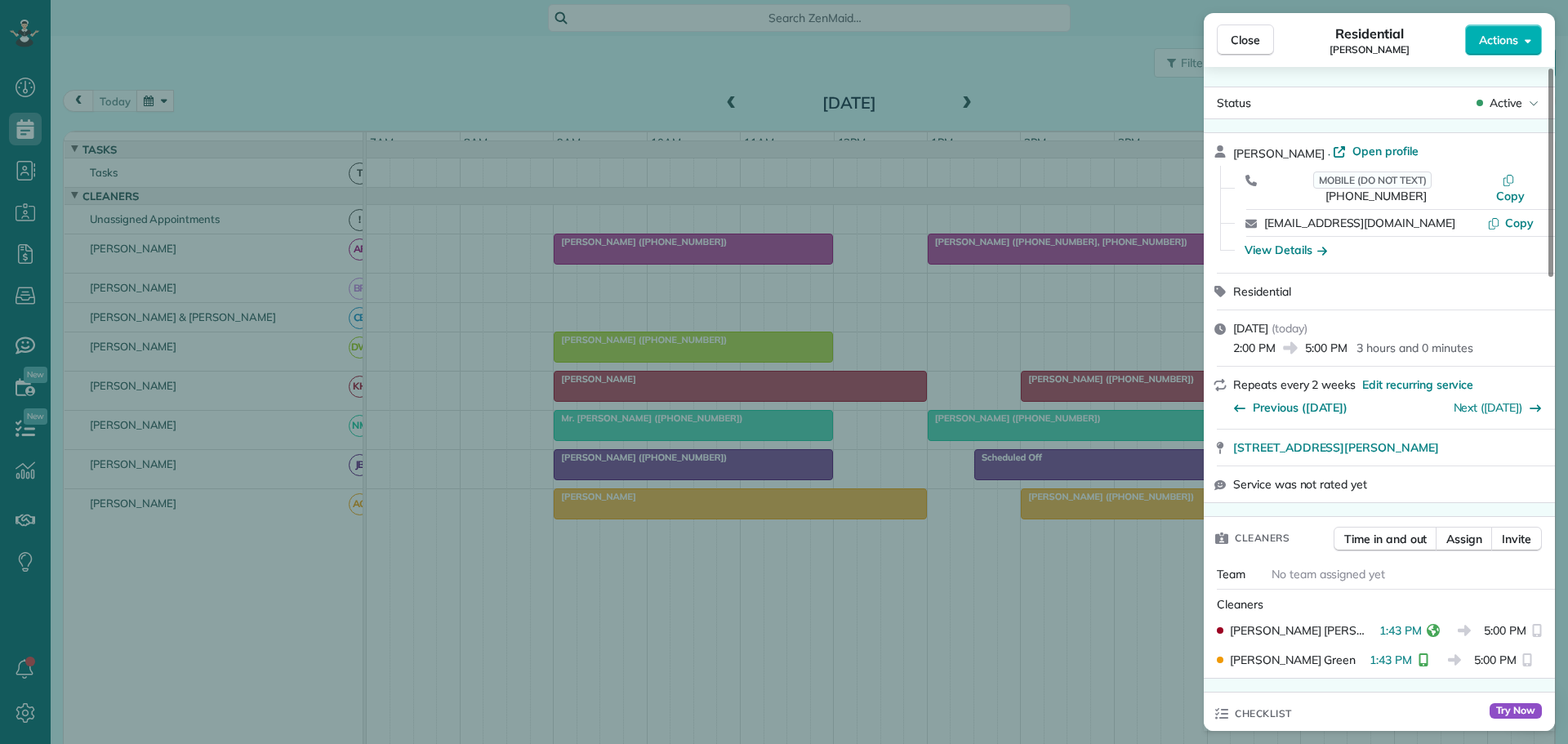
drag, startPoint x: 1246, startPoint y: 36, endPoint x: 1233, endPoint y: 59, distance: 26.4
click at [1246, 36] on span "Close" at bounding box center [1245, 40] width 29 height 16
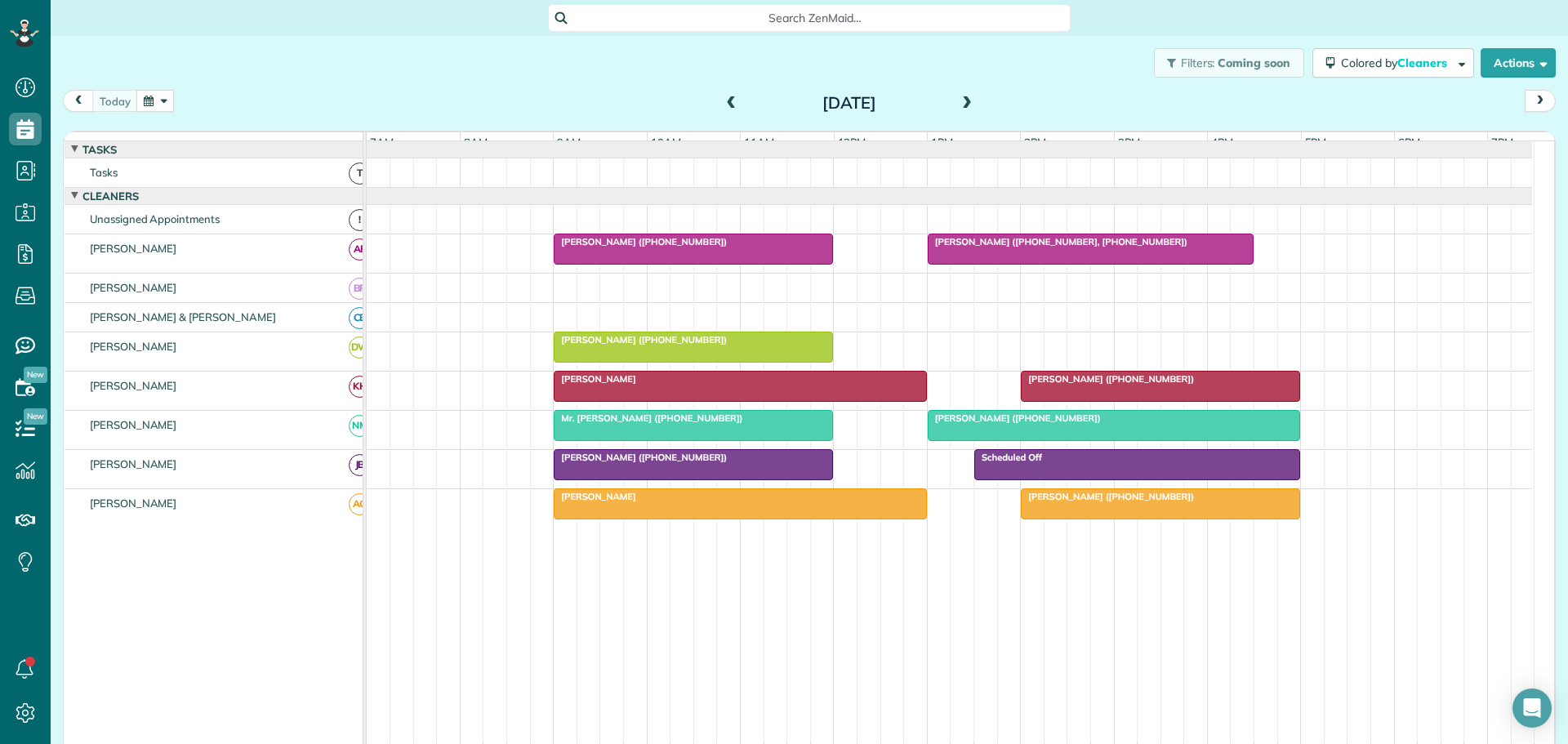
click at [718, 502] on div "Daniel Rogers" at bounding box center [740, 497] width 364 height 11
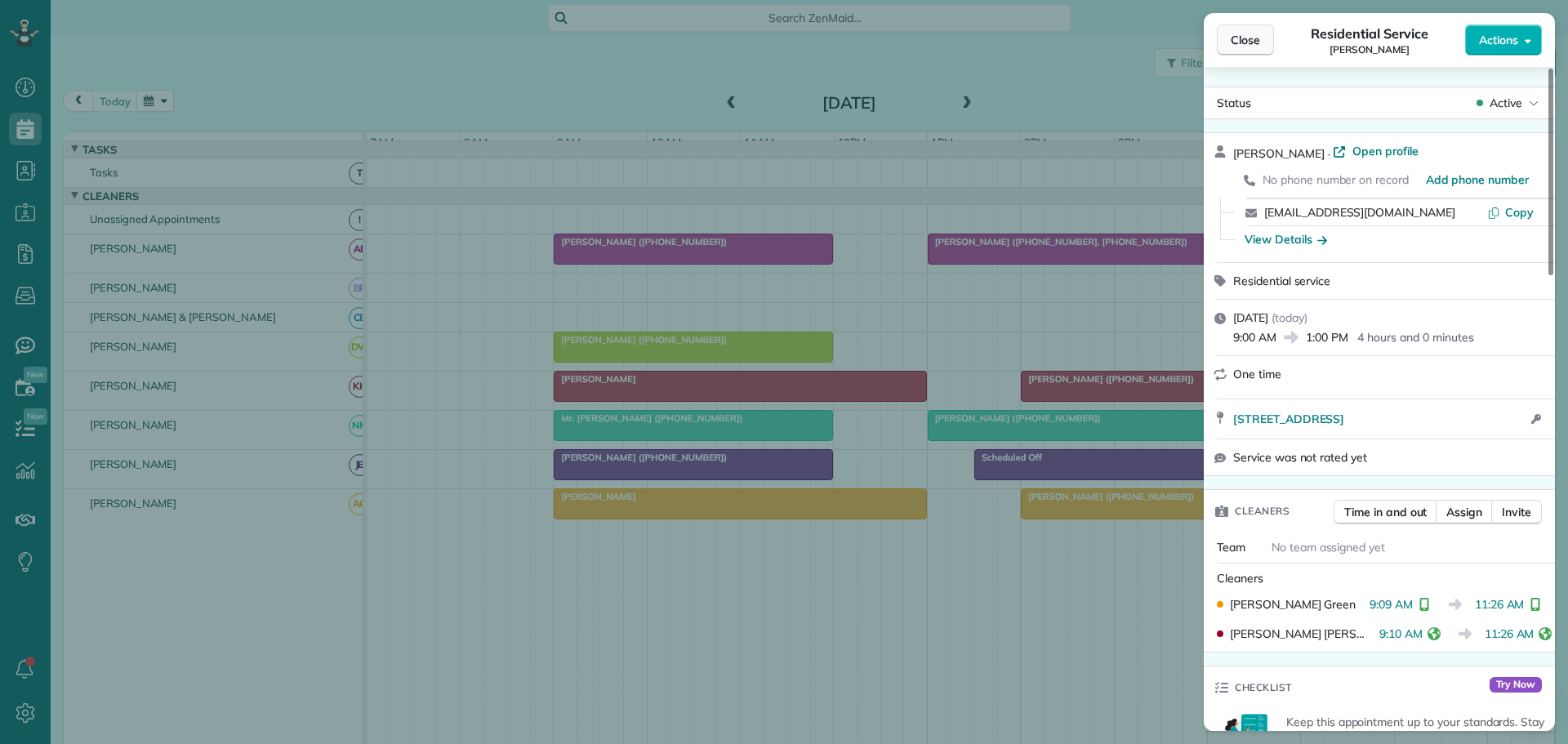
click at [1244, 39] on span "Close" at bounding box center [1245, 40] width 29 height 16
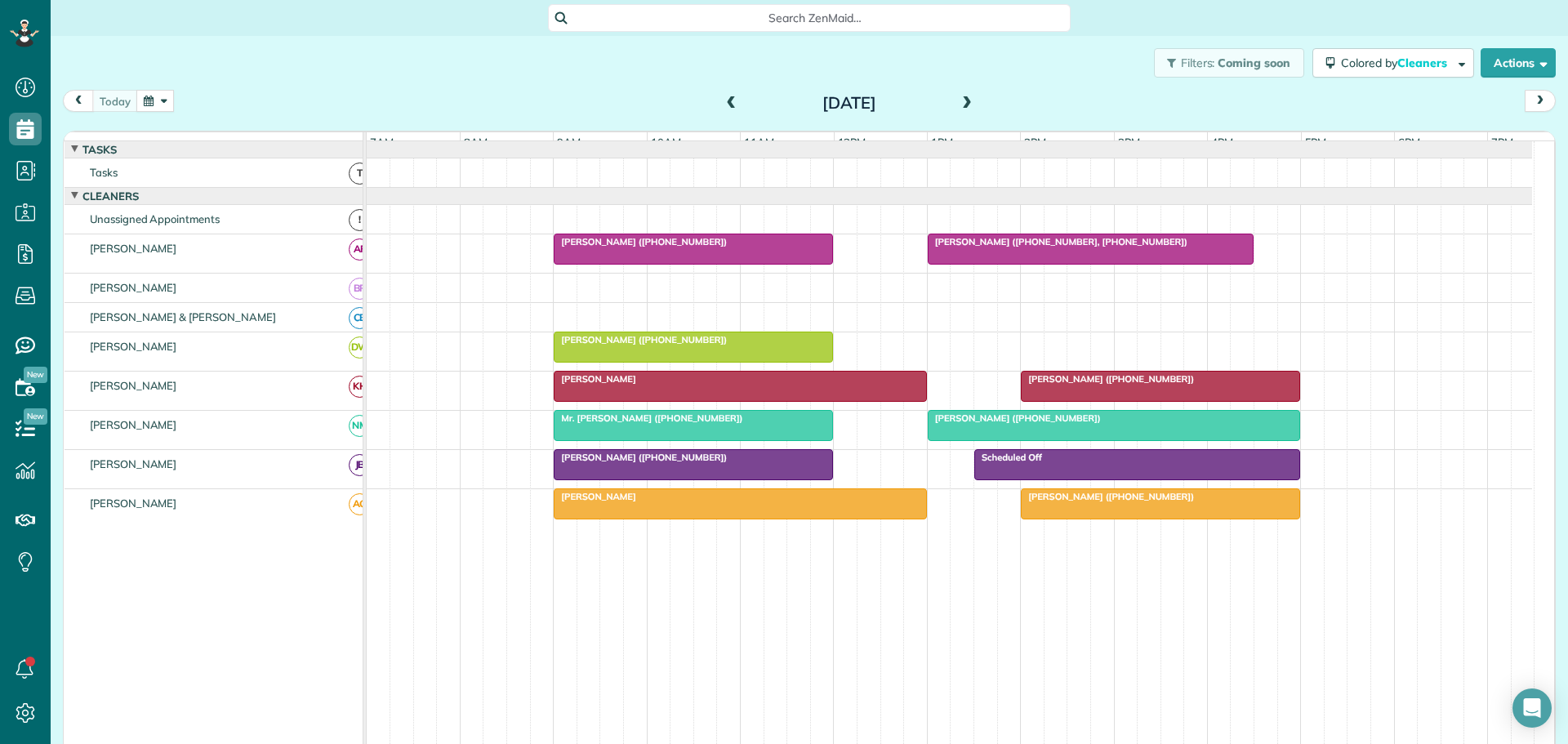
click at [1092, 502] on span "Liz Crawford (+12394042178)" at bounding box center [1107, 497] width 175 height 11
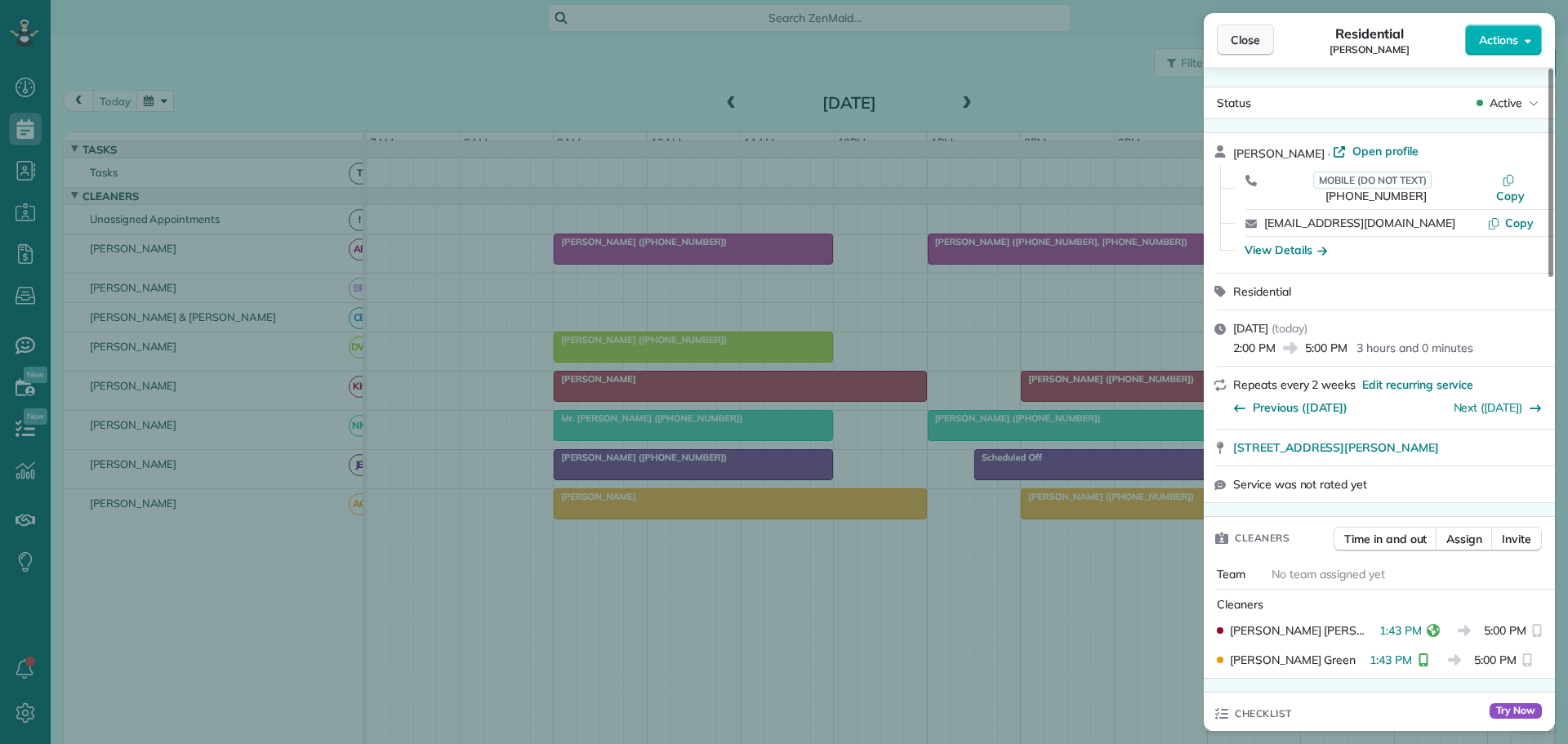
click at [1234, 39] on span "Close" at bounding box center [1245, 40] width 29 height 16
